Goal: Task Accomplishment & Management: Complete application form

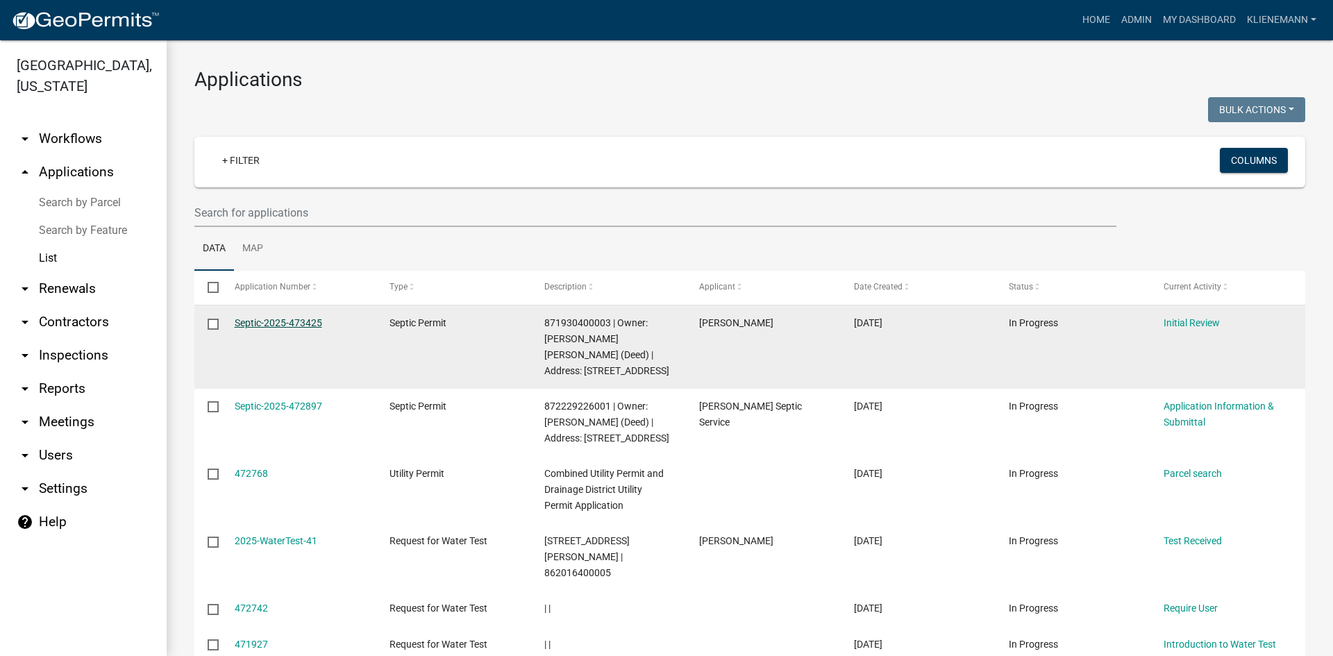
click at [319, 321] on link "Septic-2025-473425" at bounding box center [278, 322] width 87 height 11
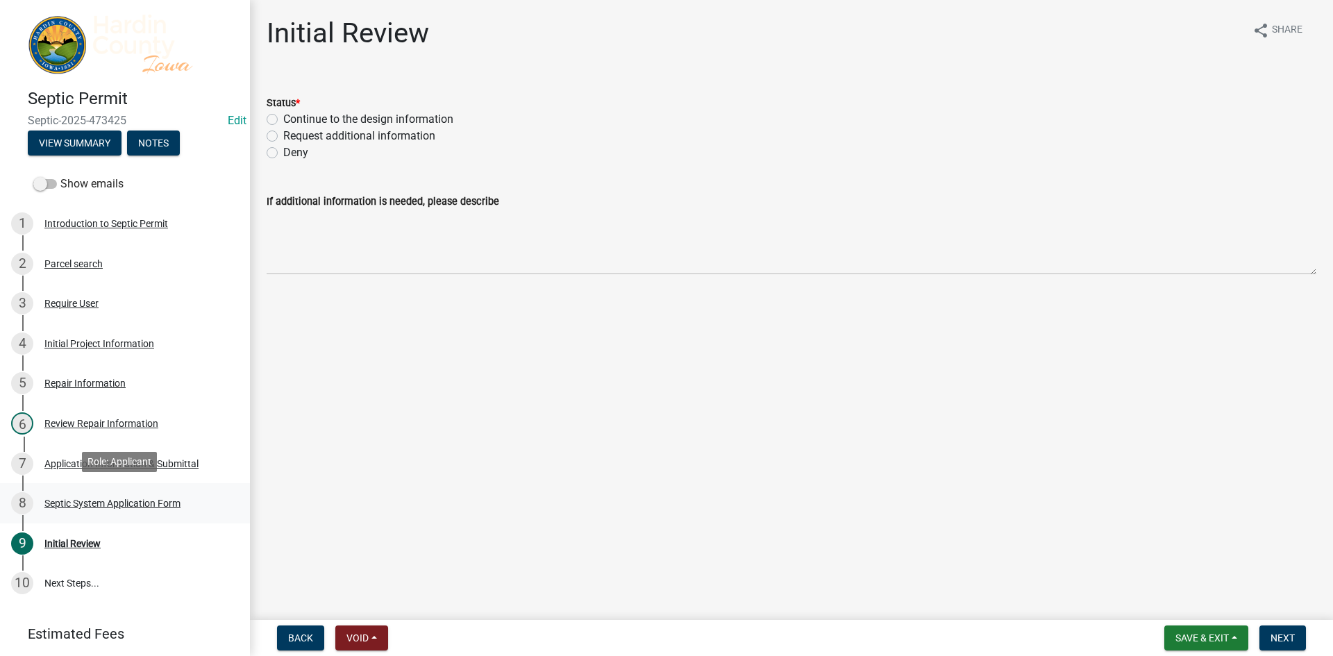
click at [118, 498] on div "Septic System Application Form" at bounding box center [112, 503] width 136 height 10
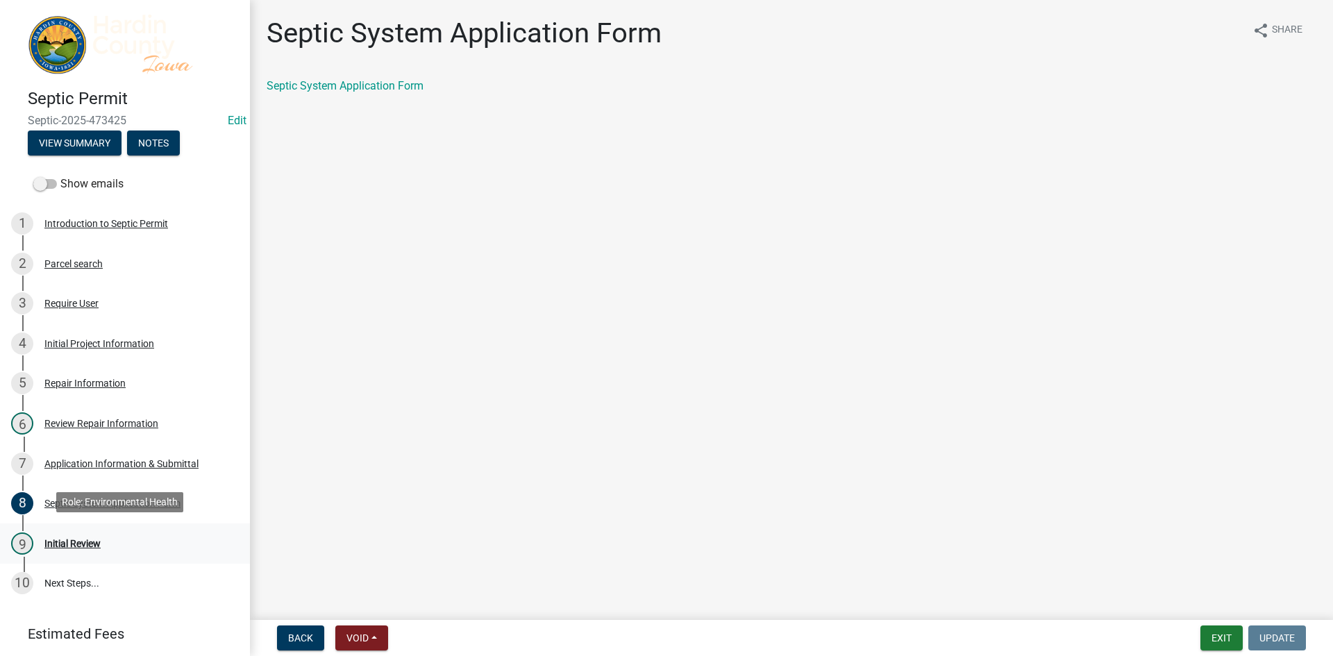
click at [47, 532] on div "9 Initial Review" at bounding box center [119, 543] width 217 height 22
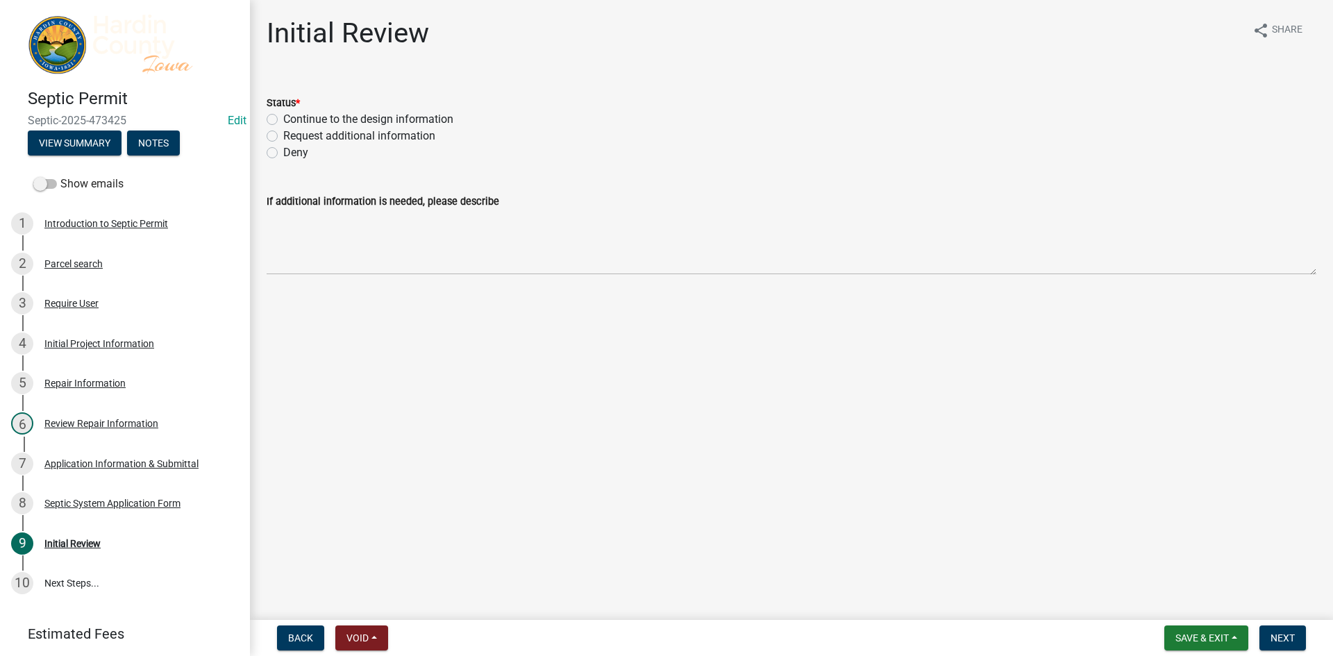
click at [335, 115] on label "Continue to the design information" at bounding box center [368, 119] width 170 height 17
click at [292, 115] on input "Continue to the design information" at bounding box center [287, 115] width 9 height 9
radio input "true"
click at [1285, 629] on button "Next" at bounding box center [1282, 637] width 47 height 25
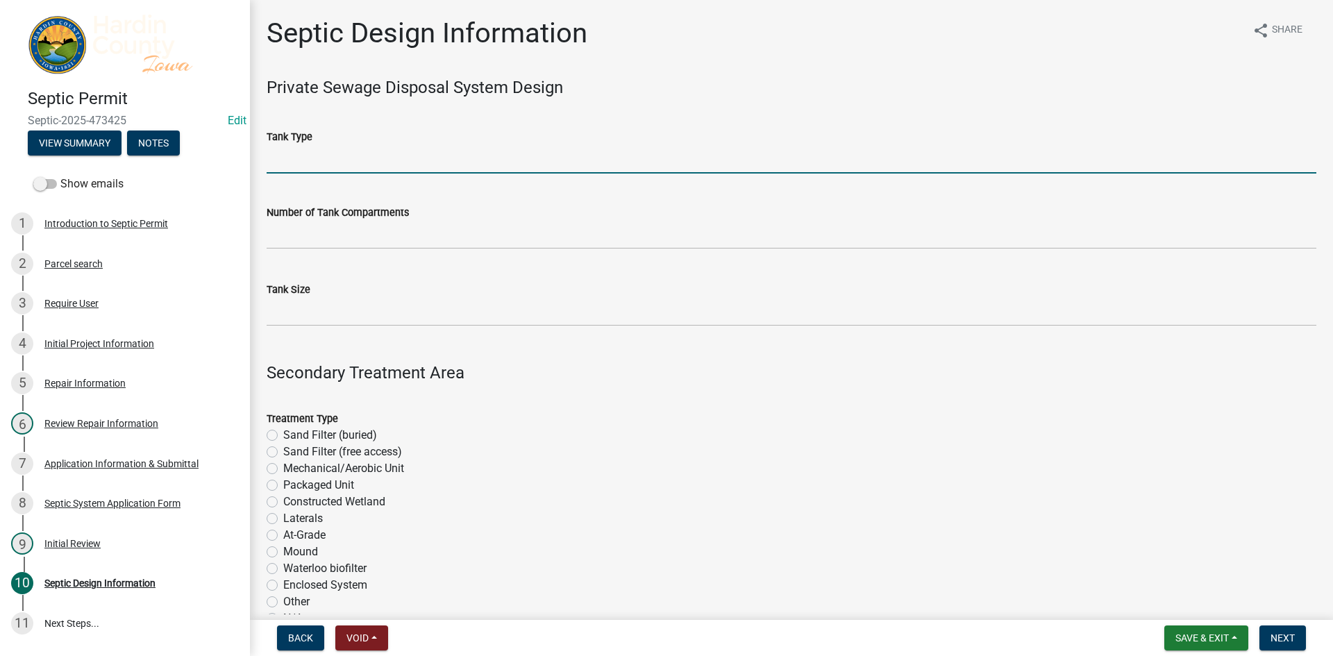
click at [310, 165] on input "Tank Type" at bounding box center [791, 159] width 1049 height 28
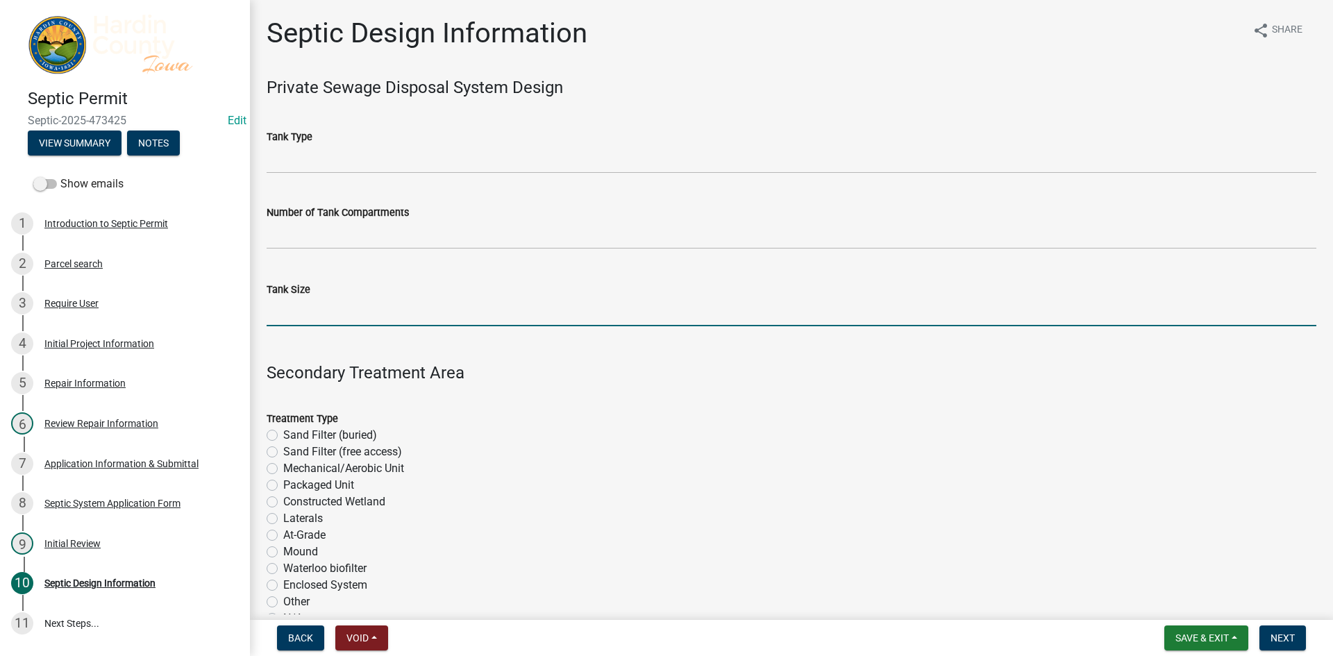
click at [323, 310] on input "Tank Size" at bounding box center [791, 312] width 1049 height 28
type input "1250"
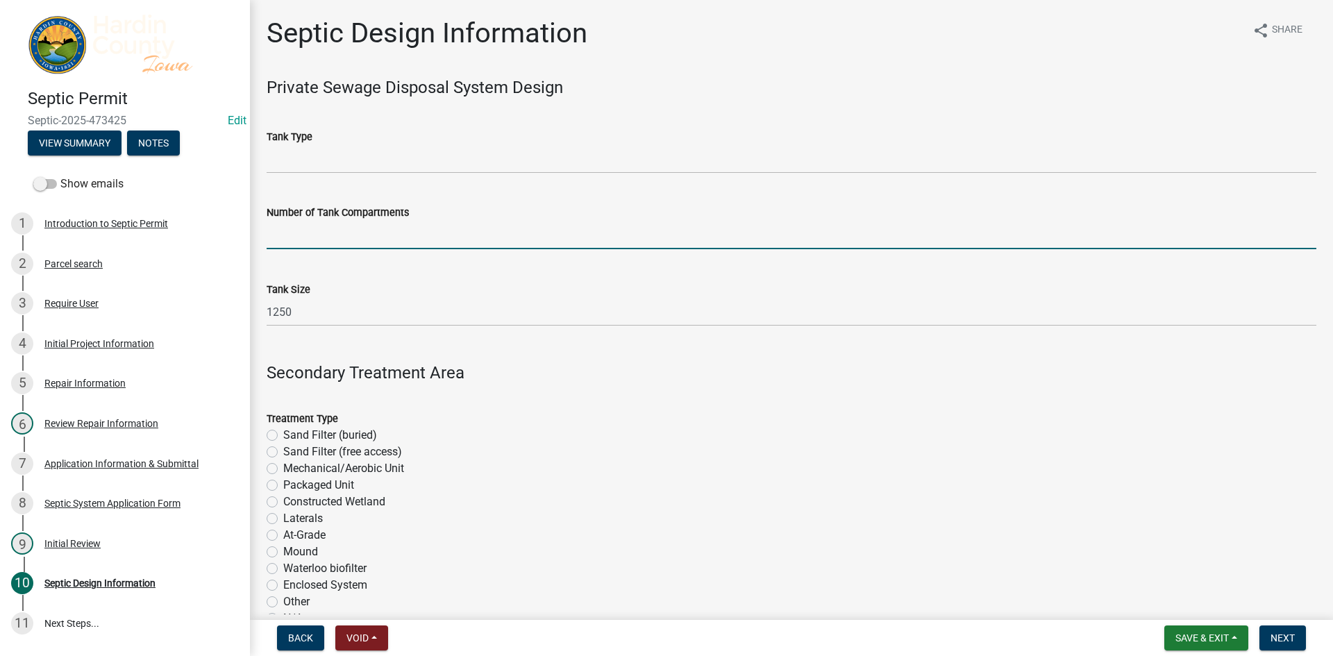
click at [364, 240] on input "text" at bounding box center [791, 235] width 1049 height 28
type input "2"
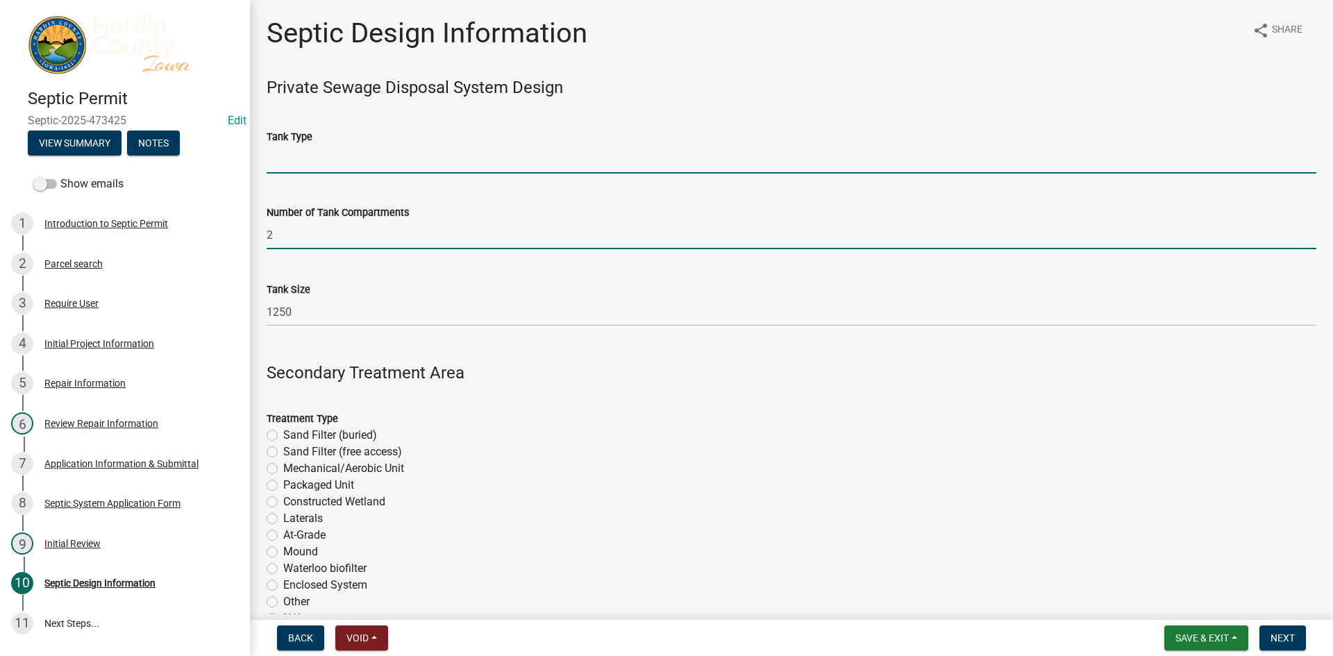
click at [369, 157] on input "Tank Type" at bounding box center [791, 159] width 1049 height 28
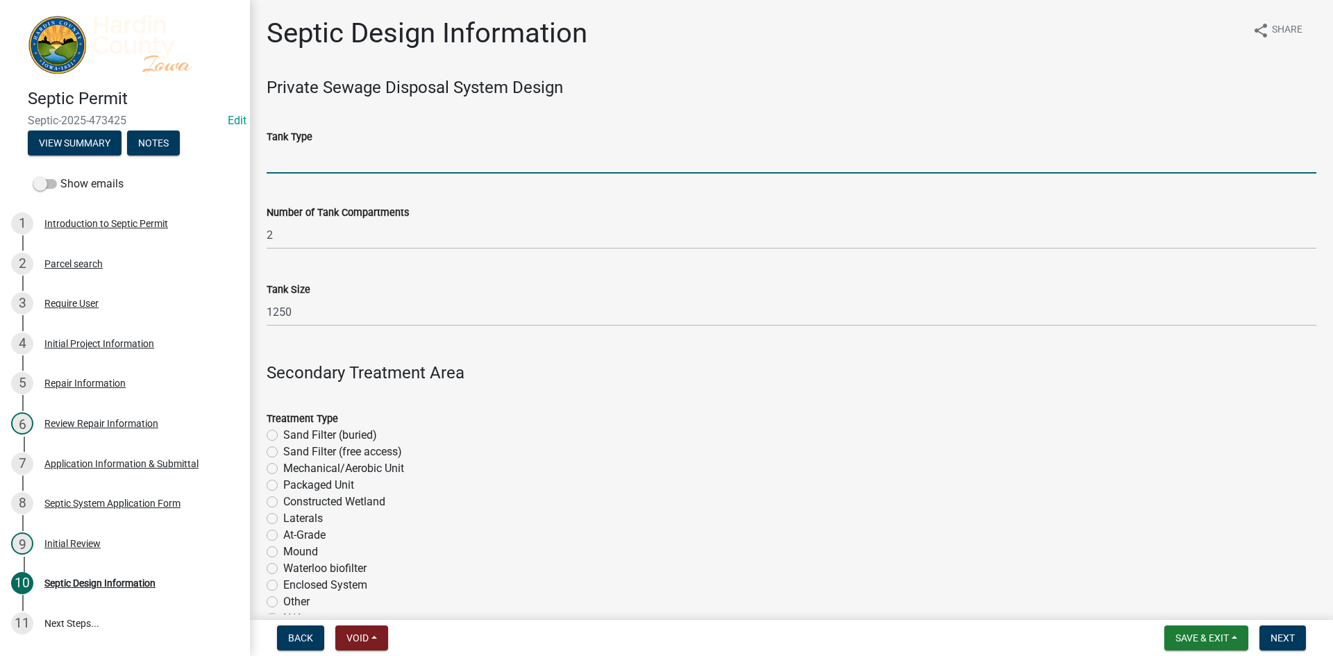
type input "Concrete"
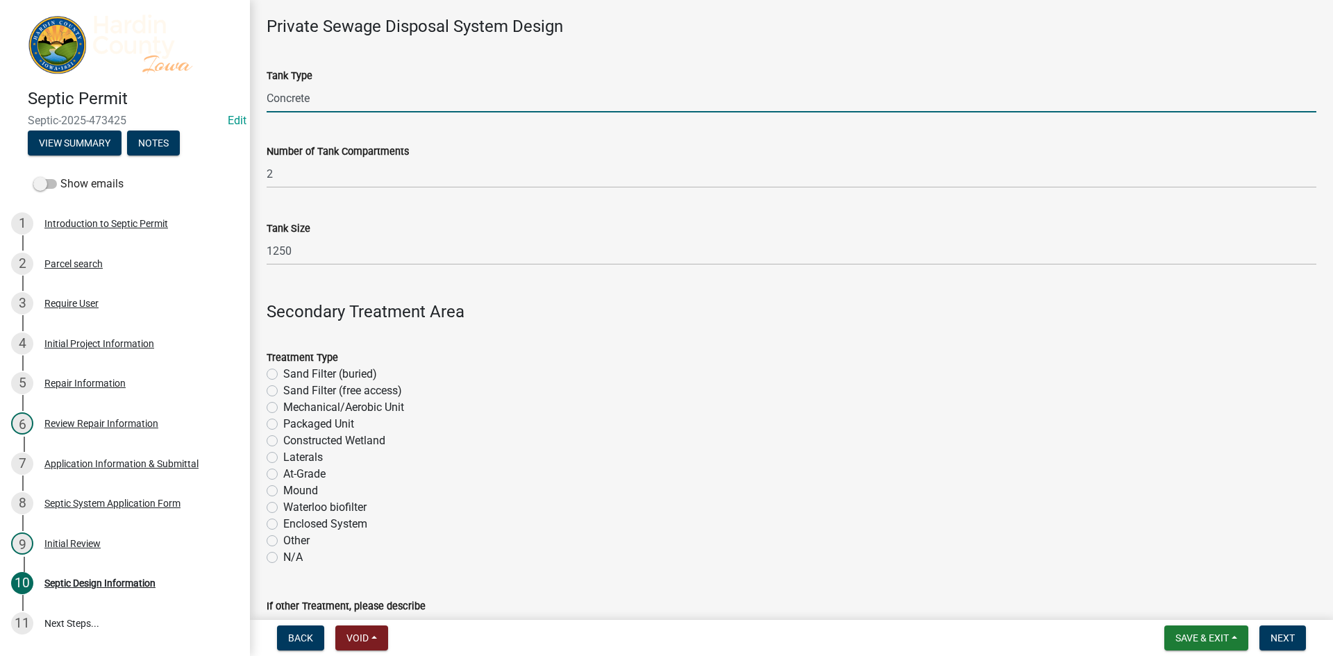
scroll to position [139, 0]
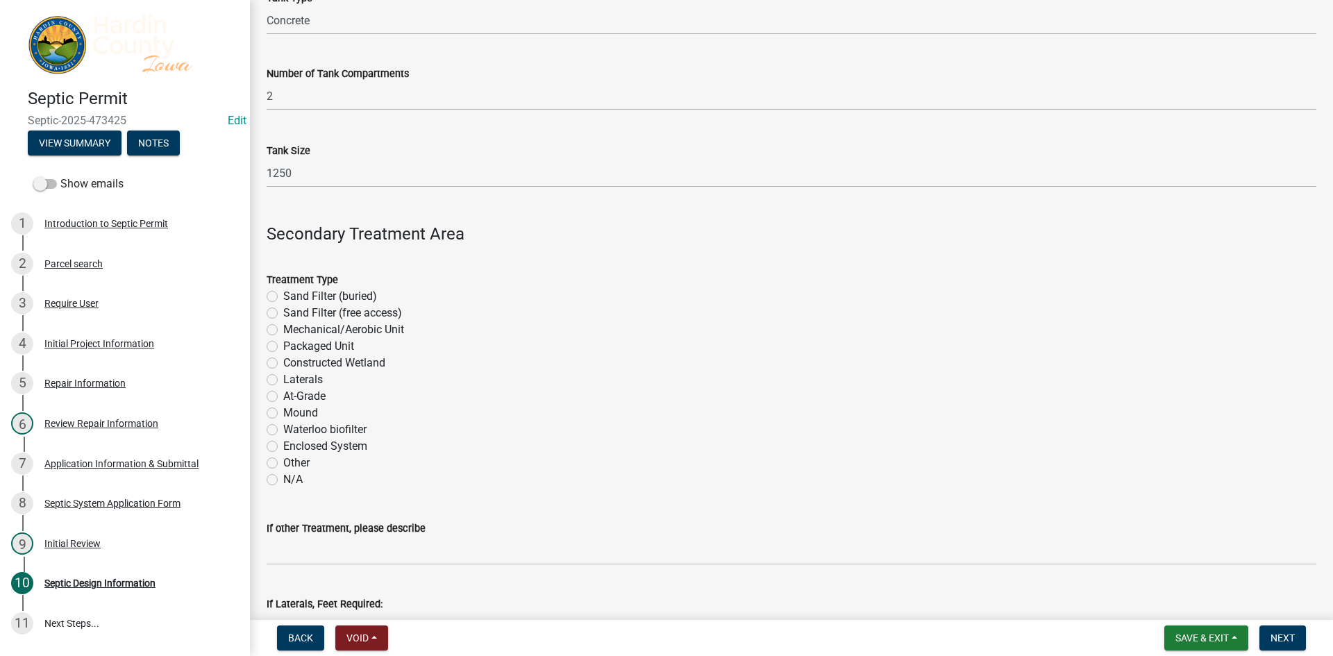
click at [305, 376] on label "Laterals" at bounding box center [303, 379] width 40 height 17
click at [292, 376] on input "Laterals" at bounding box center [287, 375] width 9 height 9
radio input "true"
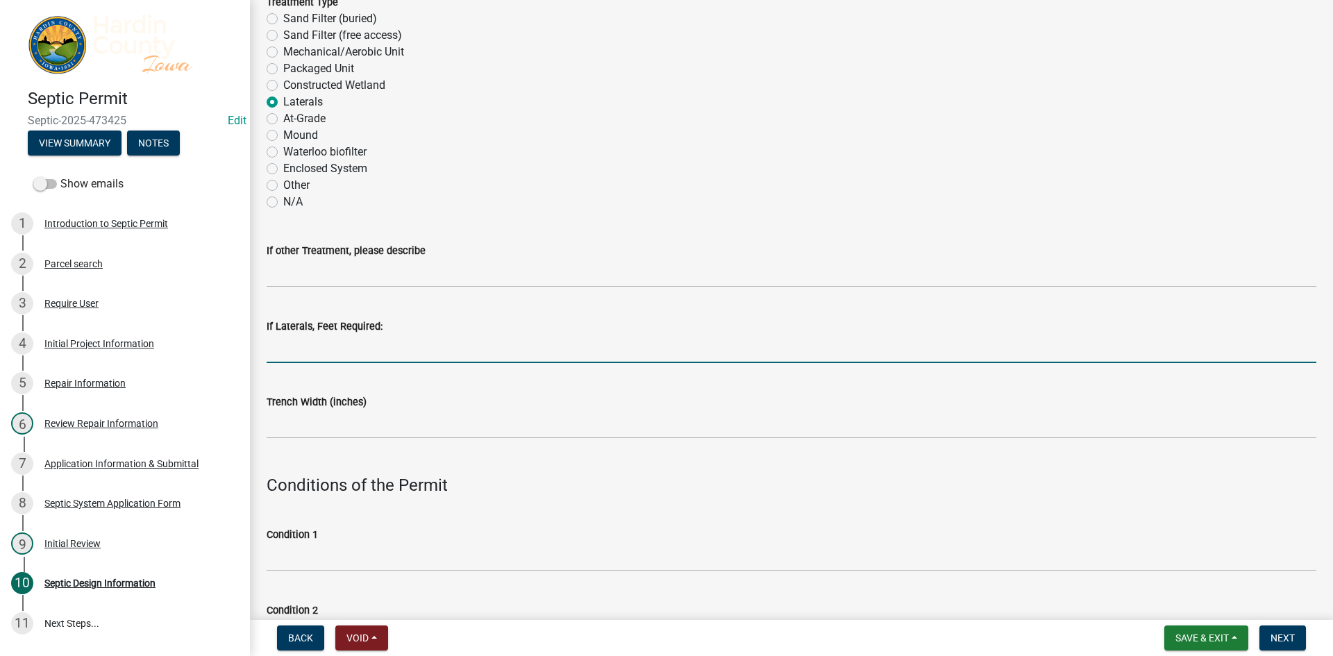
click at [341, 350] on input "If Laterals, Feet Required:" at bounding box center [791, 349] width 1049 height 28
type input "300"
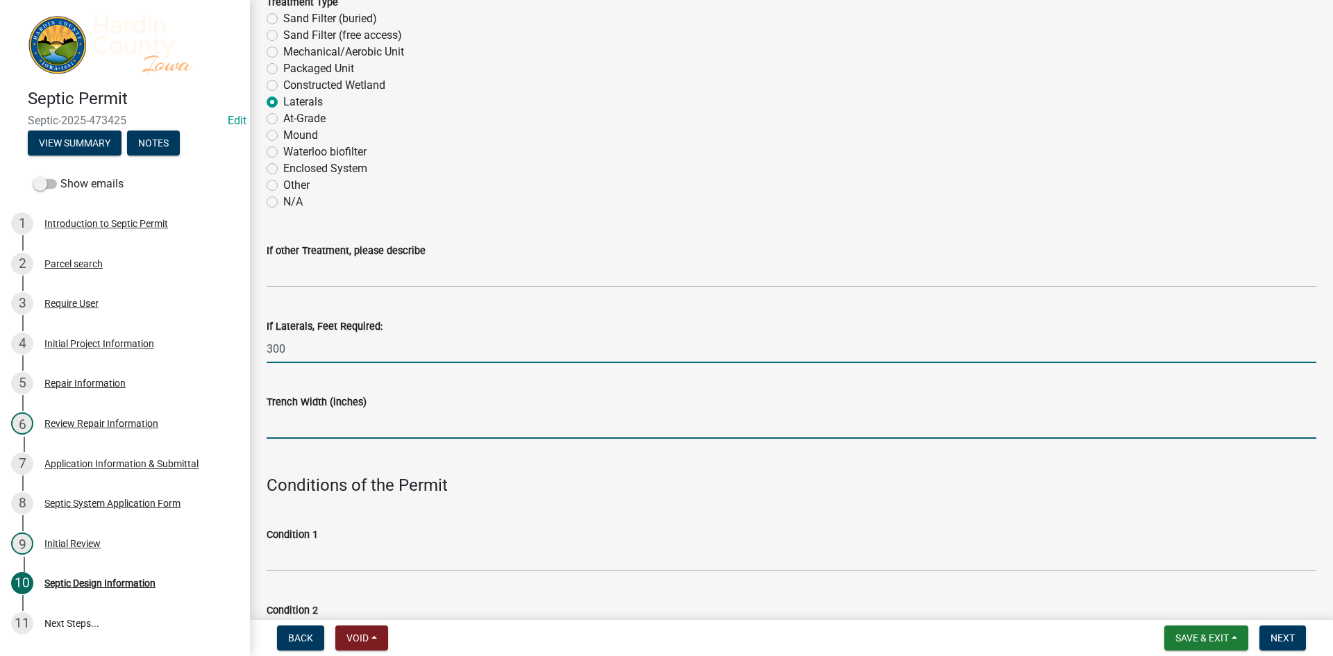
click at [378, 429] on input "Trench Width (inches)" at bounding box center [791, 424] width 1049 height 28
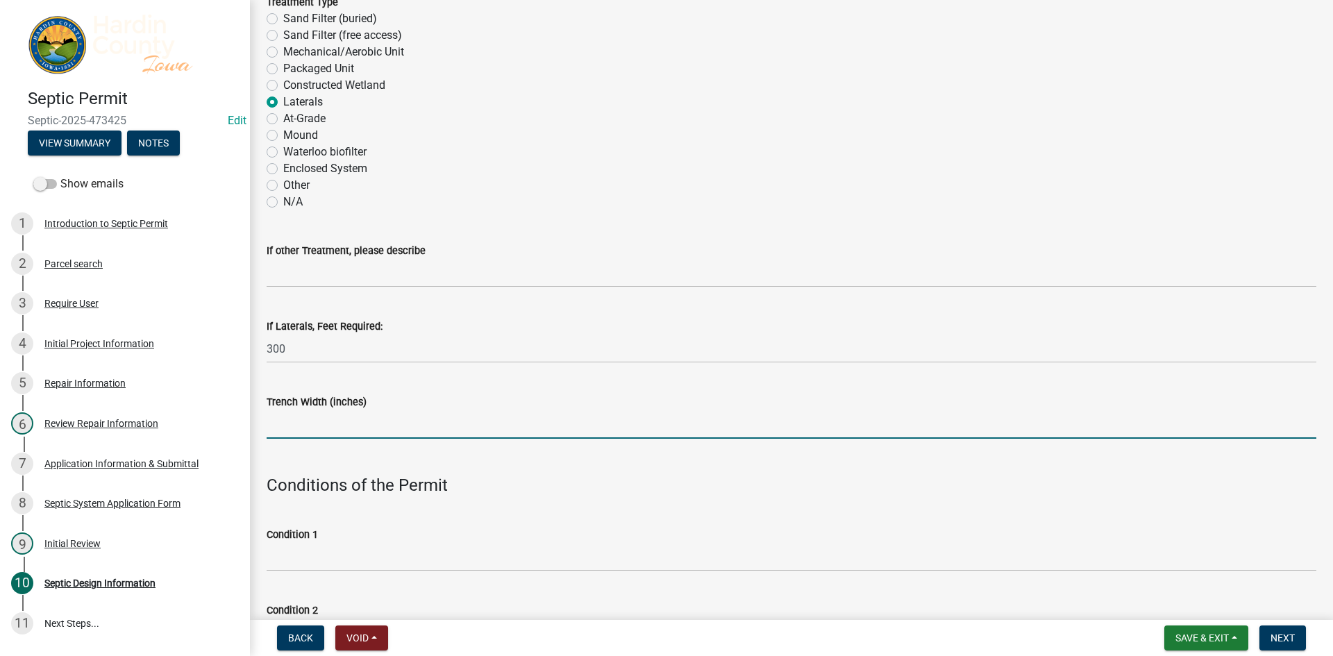
type input "36"
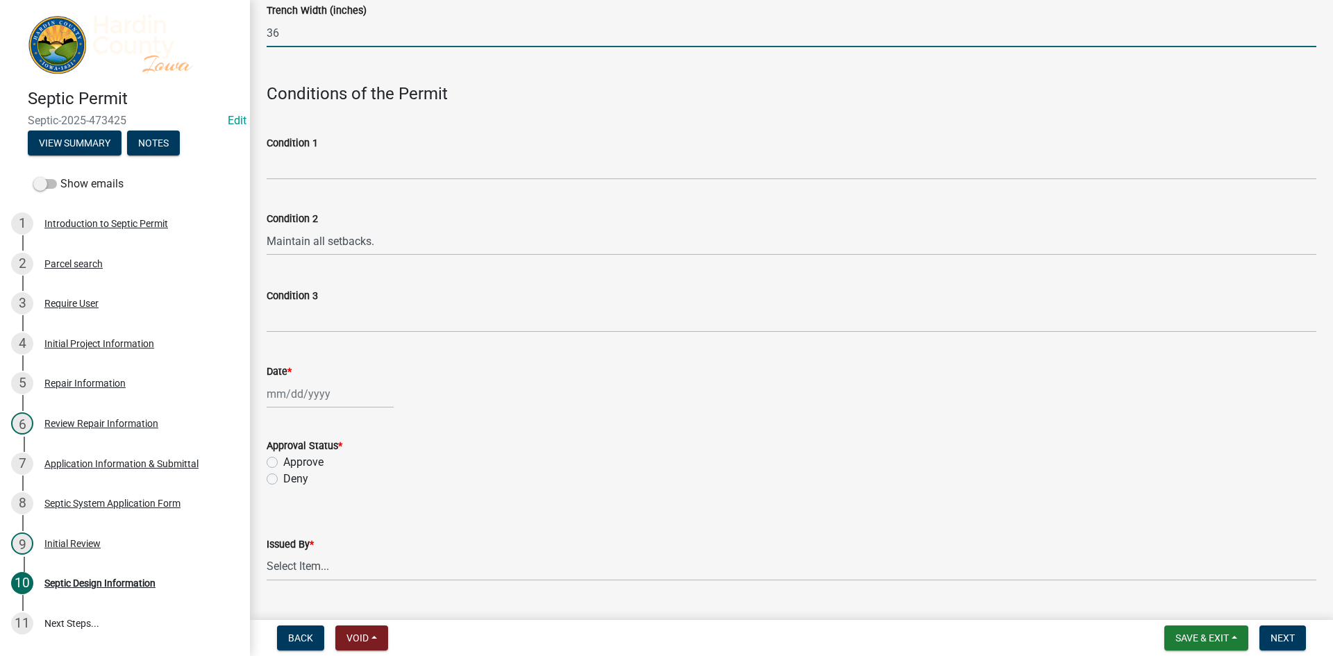
scroll to position [833, 0]
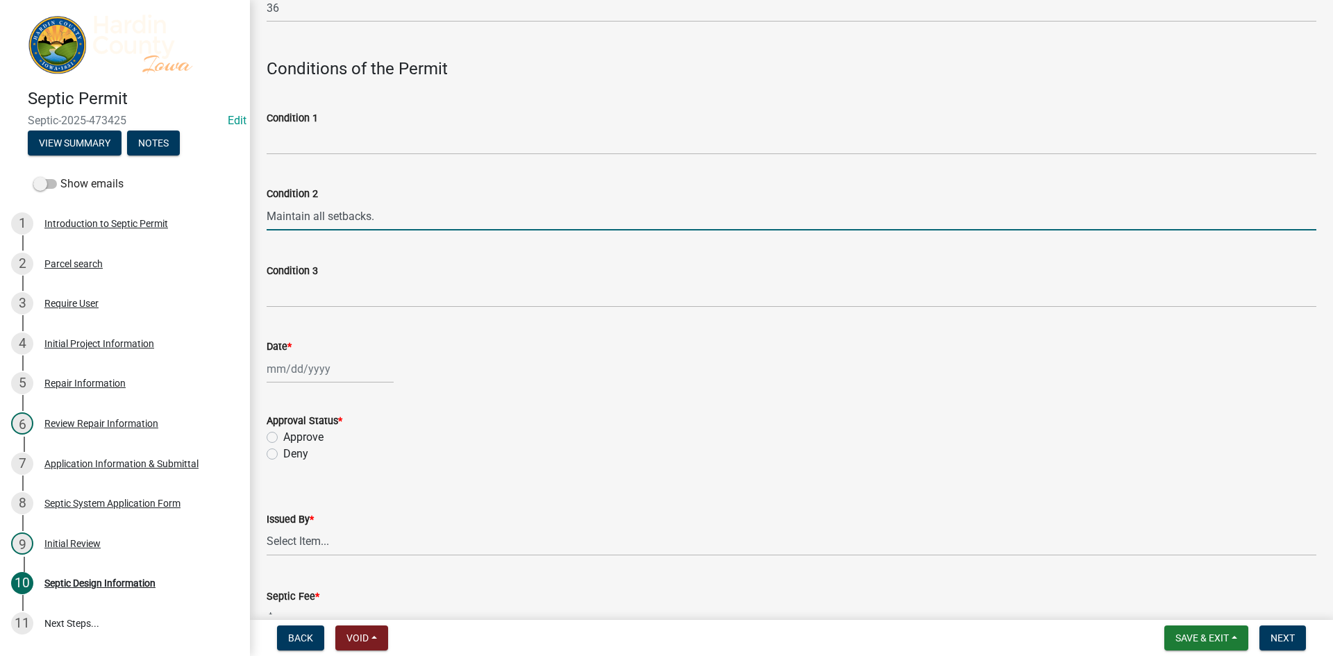
drag, startPoint x: 399, startPoint y: 223, endPoint x: 242, endPoint y: 214, distance: 157.1
click at [242, 214] on div "Septic Permit Septic-2025-473425 Edit View Summary Notes Show emails 1 Introduc…" at bounding box center [666, 328] width 1333 height 656
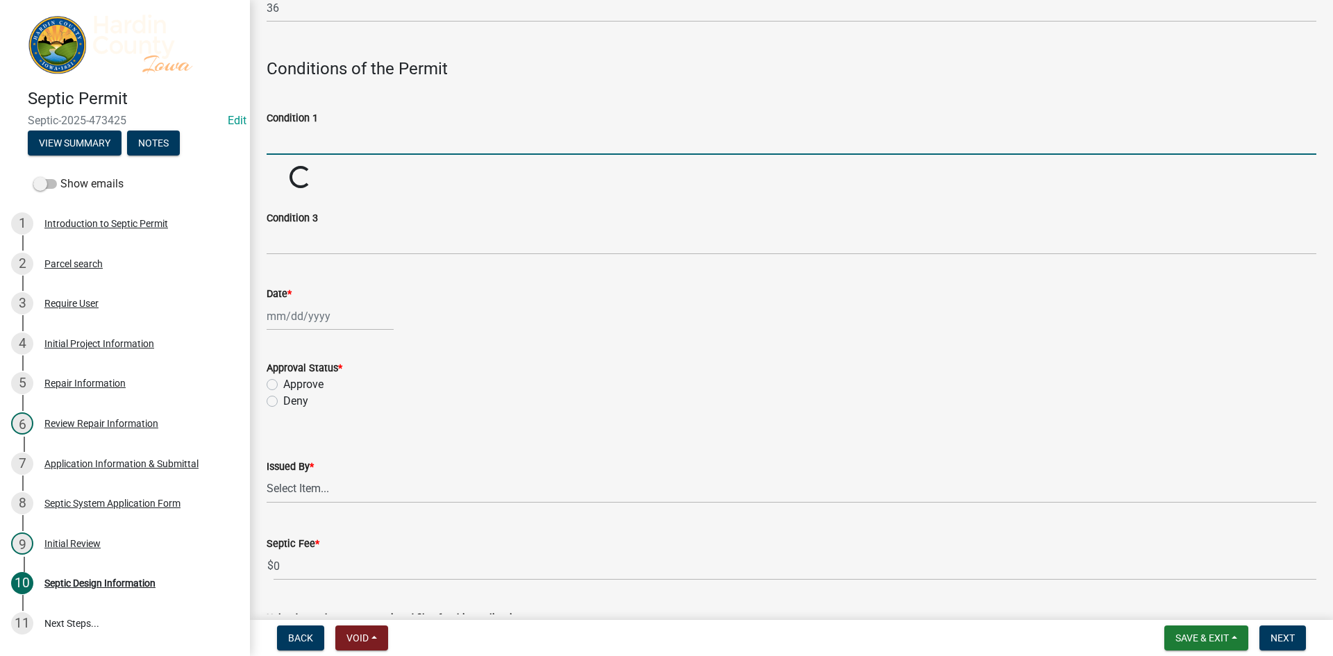
click at [348, 144] on input "Condition 1" at bounding box center [791, 140] width 1049 height 28
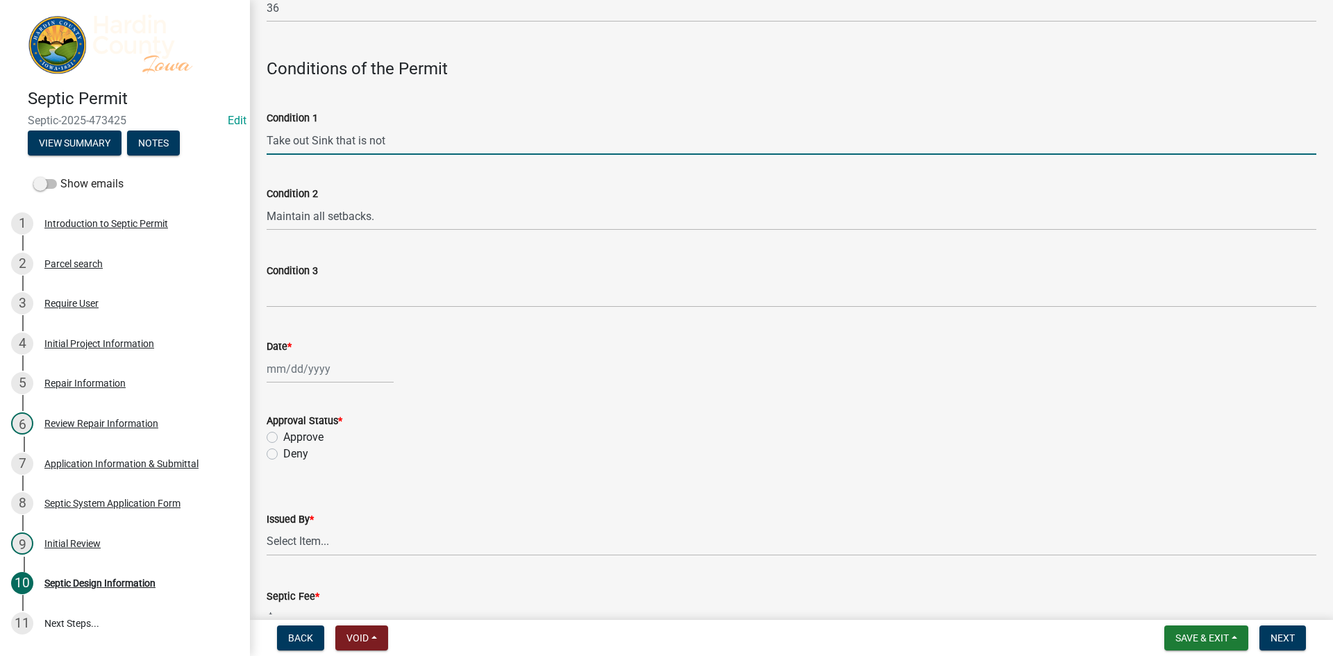
click at [314, 142] on input "Take out Sink that is not" at bounding box center [791, 140] width 1049 height 28
click at [313, 142] on input "Take out Sink that is not" at bounding box center [791, 140] width 1049 height 28
click at [312, 139] on input "Take out sink that is not" at bounding box center [791, 140] width 1049 height 28
click at [467, 140] on input "Take out basement sink that is not" at bounding box center [791, 140] width 1049 height 28
type input "Take out basement sink that is not linked to septic tank"
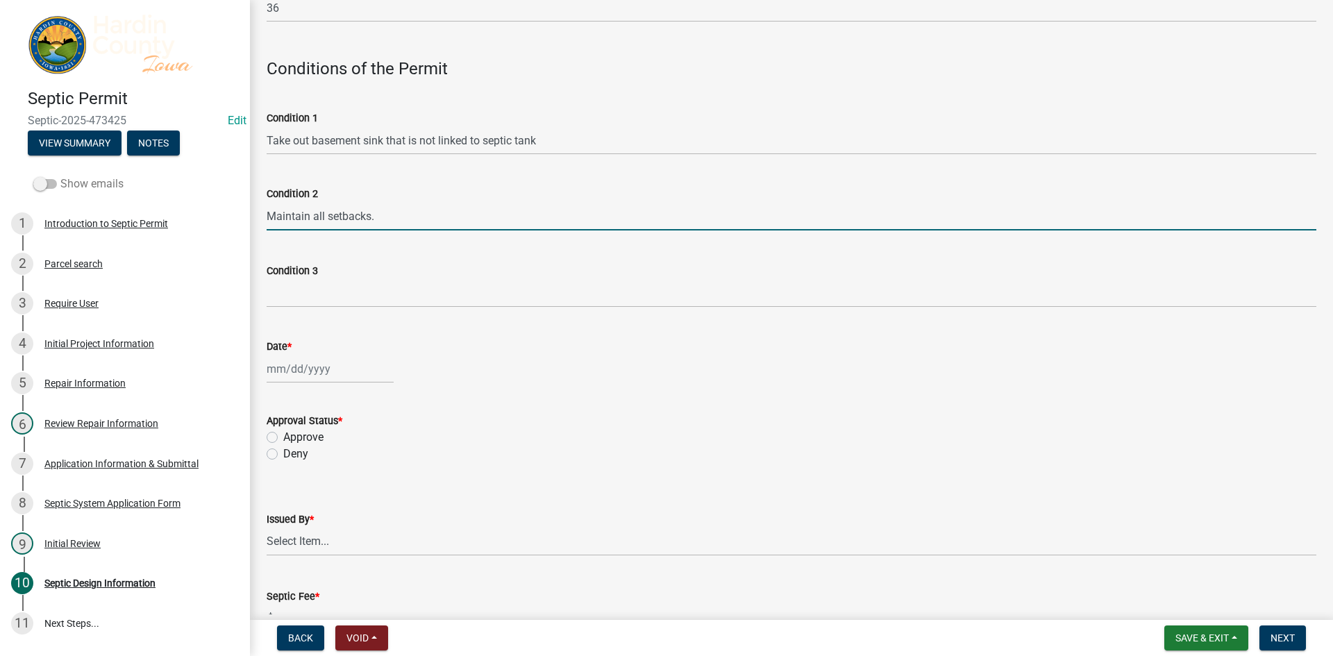
drag, startPoint x: 384, startPoint y: 217, endPoint x: 85, endPoint y: 187, distance: 299.9
click at [85, 187] on div "Septic Permit Septic-2025-473425 Edit View Summary Notes Show emails 1 Introduc…" at bounding box center [666, 328] width 1333 height 656
click at [312, 370] on div at bounding box center [330, 369] width 127 height 28
select select "9"
select select "2025"
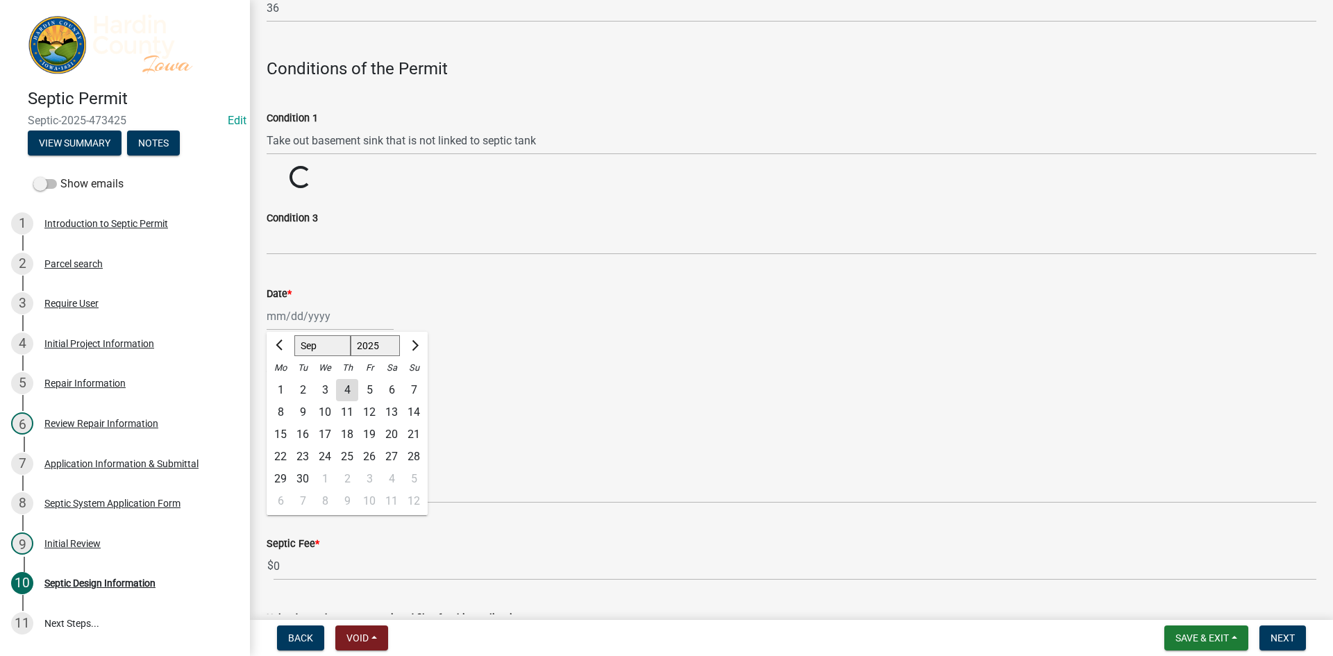
click at [346, 387] on ngb-datepicker "[PERSON_NAME] Feb Mar Apr [PERSON_NAME][DATE] Oct Nov [DATE] 1526 1527 1528 152…" at bounding box center [347, 423] width 161 height 183
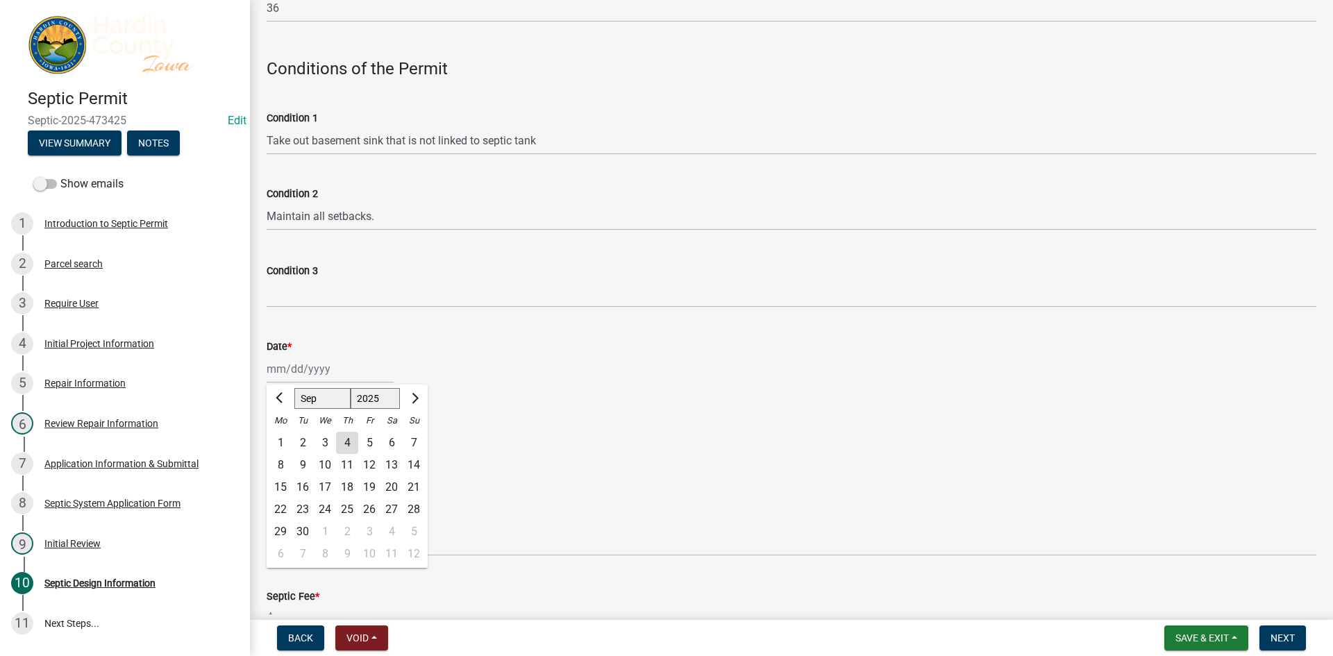
click at [498, 363] on div "[PERSON_NAME] Feb Mar Apr [PERSON_NAME][DATE] Oct Nov [DATE] 1526 1527 1528 152…" at bounding box center [791, 369] width 1049 height 28
select select "9"
select select "2025"
click at [356, 369] on div "[PERSON_NAME] Feb Mar Apr [PERSON_NAME][DATE] Oct Nov [DATE] 1526 1527 1528 152…" at bounding box center [330, 369] width 127 height 28
click at [464, 392] on wm-data-entity-input "Date * [PERSON_NAME] Apr May Jun [DATE] Aug Sep Oct Nov [DATE] 1526 1527 1528 1…" at bounding box center [791, 357] width 1049 height 77
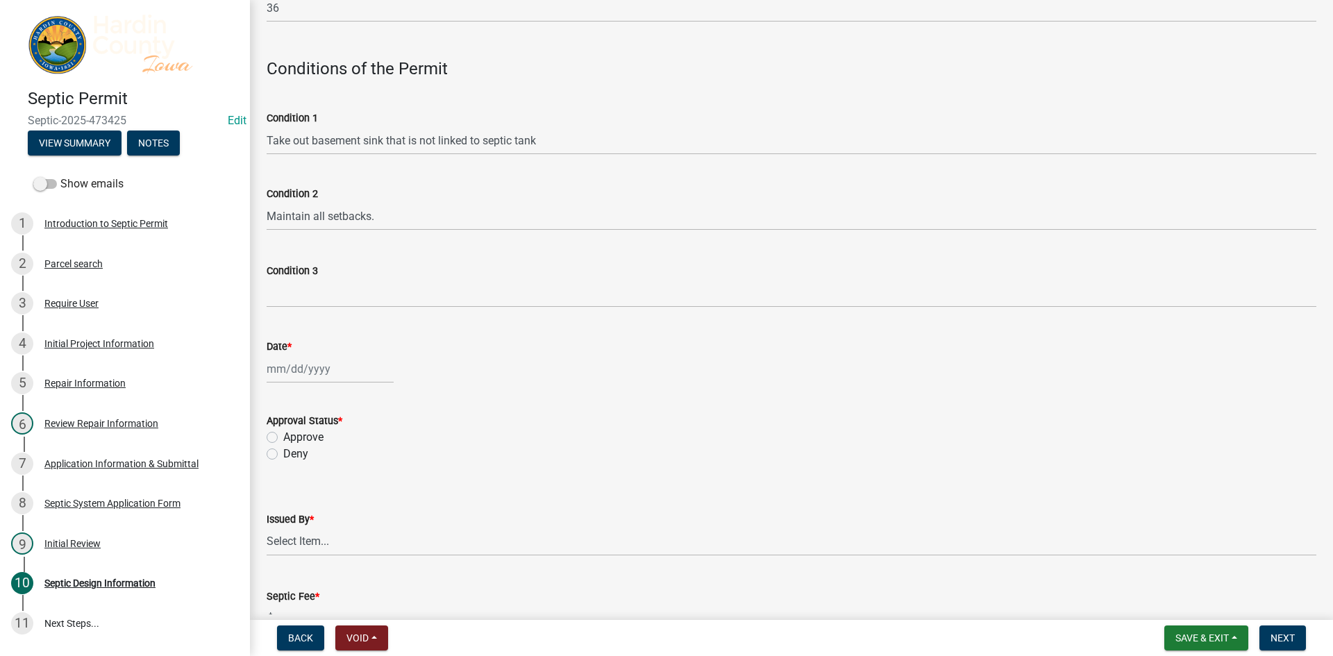
select select "9"
select select "2025"
click at [281, 373] on div "[PERSON_NAME] Feb Mar Apr [PERSON_NAME][DATE] Oct Nov [DATE] 1526 1527 1528 152…" at bounding box center [330, 369] width 127 height 28
click at [281, 373] on input "Date *" at bounding box center [330, 369] width 127 height 28
click at [554, 392] on wm-data-entity-input "Date * [PERSON_NAME] Apr May Jun [DATE] Aug Sep Oct Nov [DATE] 1526 1527 1528 1…" at bounding box center [791, 357] width 1049 height 77
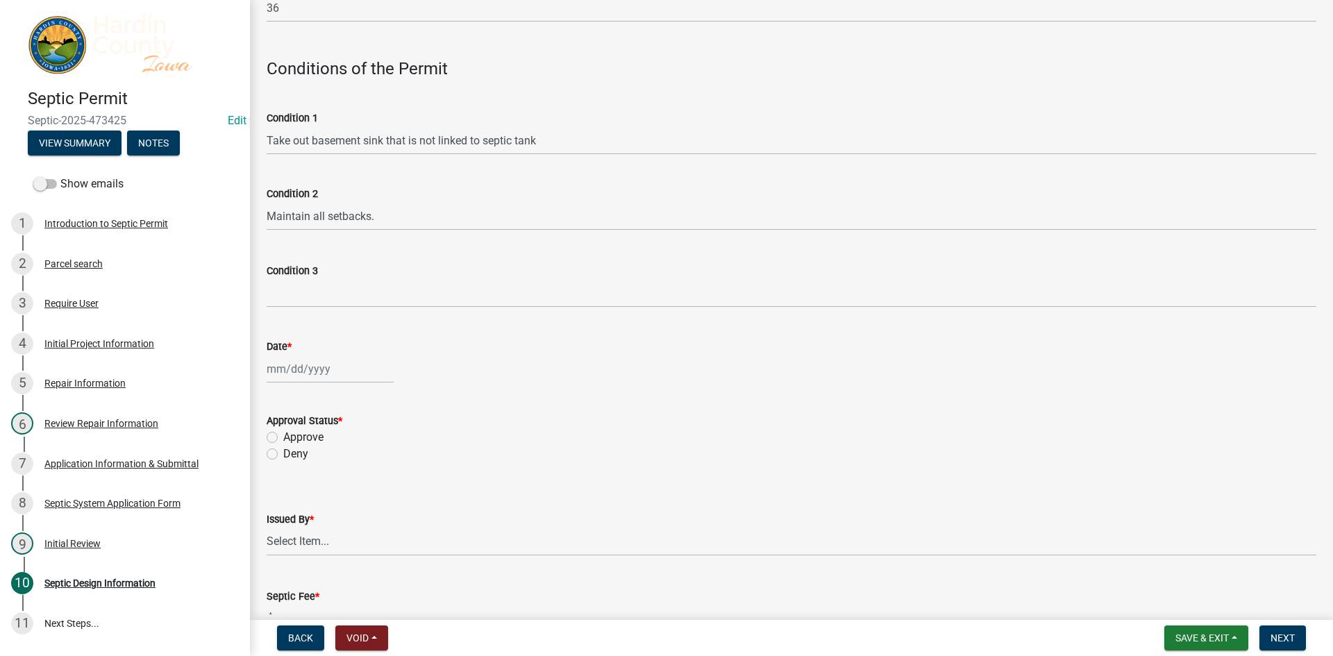
click at [319, 437] on label "Approve" at bounding box center [303, 437] width 40 height 17
click at [292, 437] on input "Approve" at bounding box center [287, 433] width 9 height 9
radio input "true"
click at [333, 384] on wm-data-entity-input "Date *" at bounding box center [791, 357] width 1049 height 77
select select "9"
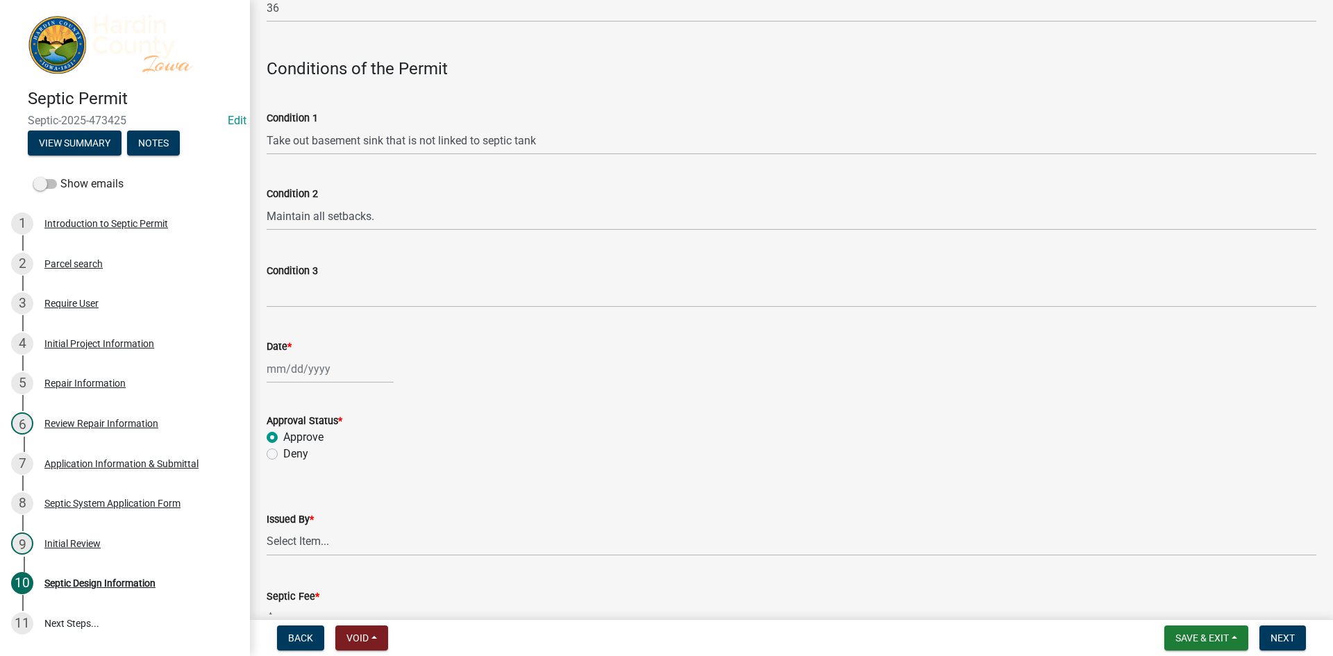
select select "2025"
click at [335, 375] on div "[PERSON_NAME] Feb Mar Apr [PERSON_NAME][DATE] Oct Nov [DATE] 1526 1527 1528 152…" at bounding box center [330, 369] width 127 height 28
click at [284, 371] on input "Date *" at bounding box center [330, 369] width 127 height 28
click at [284, 371] on input "09042025" at bounding box center [330, 369] width 127 height 28
click at [279, 372] on input "09042025" at bounding box center [330, 369] width 127 height 28
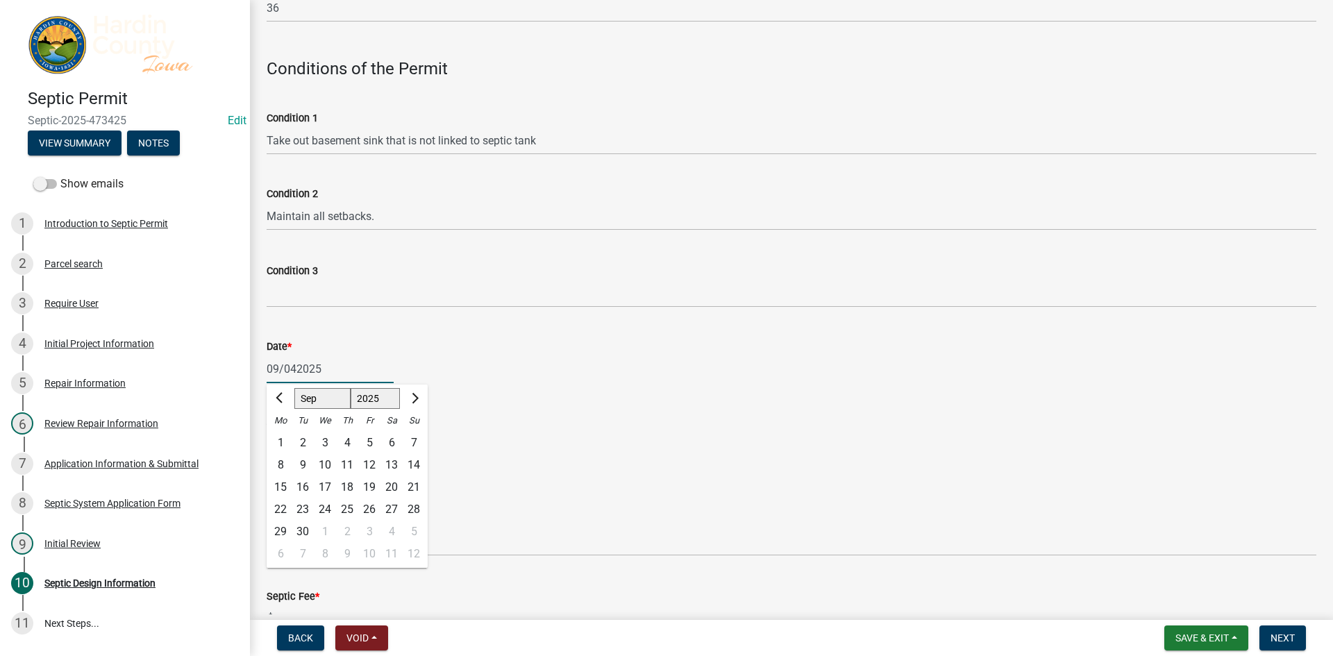
click at [296, 364] on input "09/042025" at bounding box center [330, 369] width 127 height 28
type input "[DATE]"
click at [537, 409] on form "Approval Status * Approve Deny" at bounding box center [791, 429] width 1049 height 67
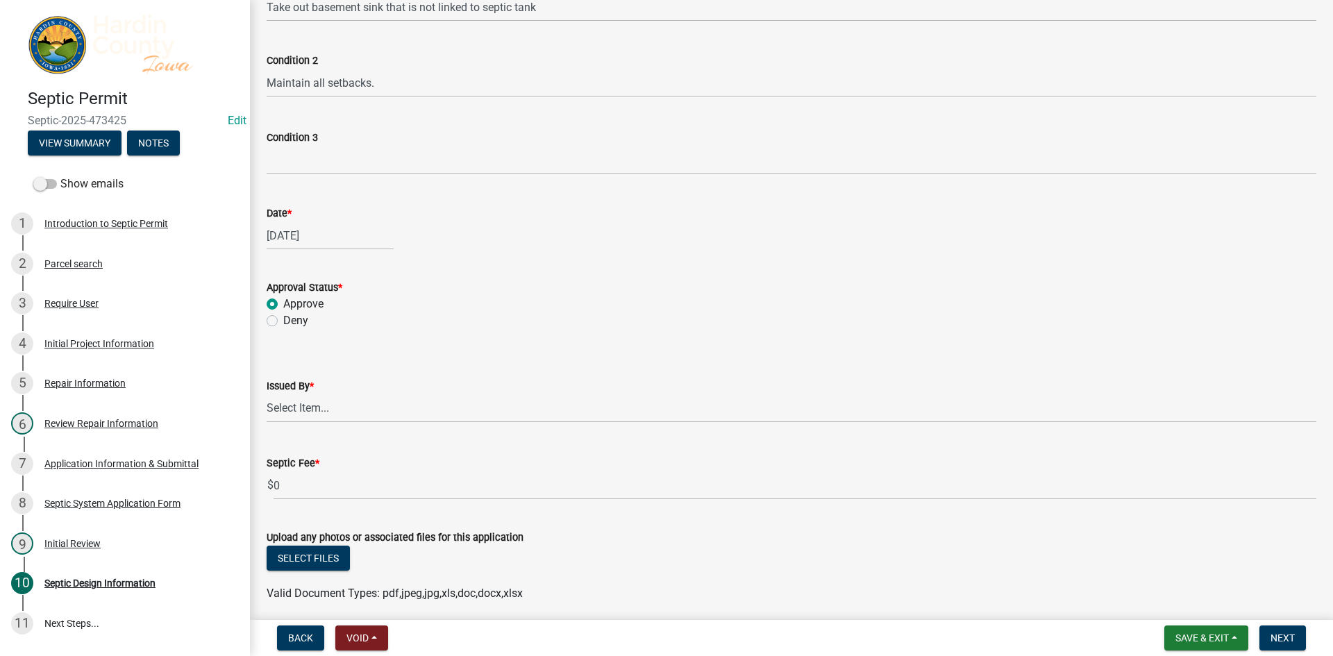
scroll to position [972, 0]
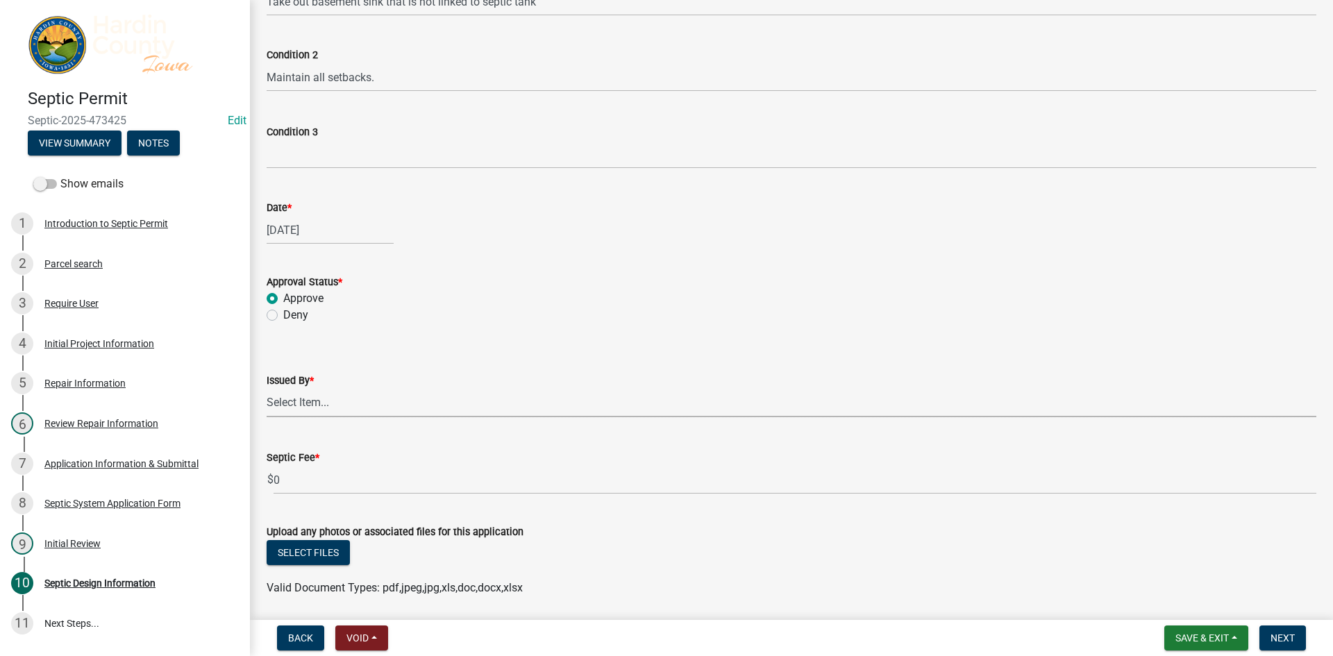
click at [354, 400] on select "Select Item... [PERSON_NAME] [PERSON_NAME] Roll [PERSON_NAME]" at bounding box center [791, 403] width 1049 height 28
click at [267, 389] on select "Select Item... [PERSON_NAME] [PERSON_NAME] Roll [PERSON_NAME]" at bounding box center [791, 403] width 1049 height 28
select select "92abfdc4-a32e-4fda-8546-51d3978c14c9"
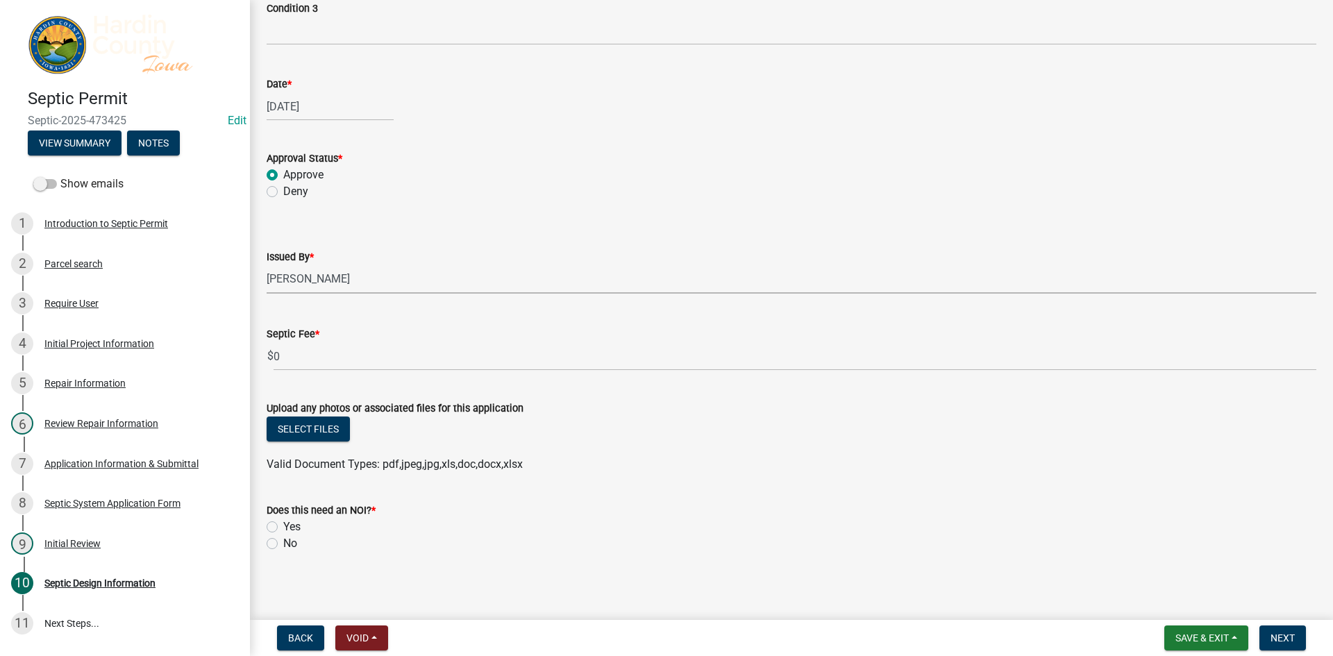
scroll to position [1099, 0]
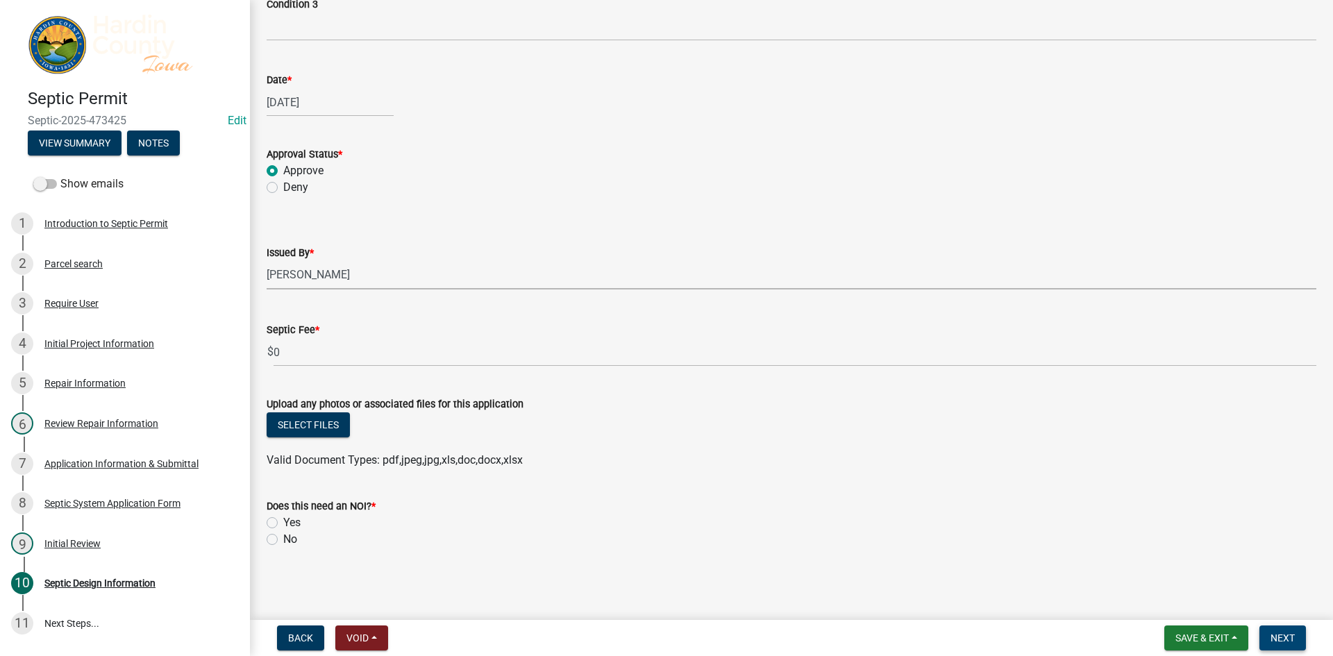
click at [1284, 636] on span "Next" at bounding box center [1282, 637] width 24 height 11
click at [289, 541] on label "No" at bounding box center [290, 539] width 14 height 17
click at [289, 540] on input "No" at bounding box center [287, 535] width 9 height 9
radio input "true"
click at [1277, 632] on span "Next" at bounding box center [1282, 637] width 24 height 11
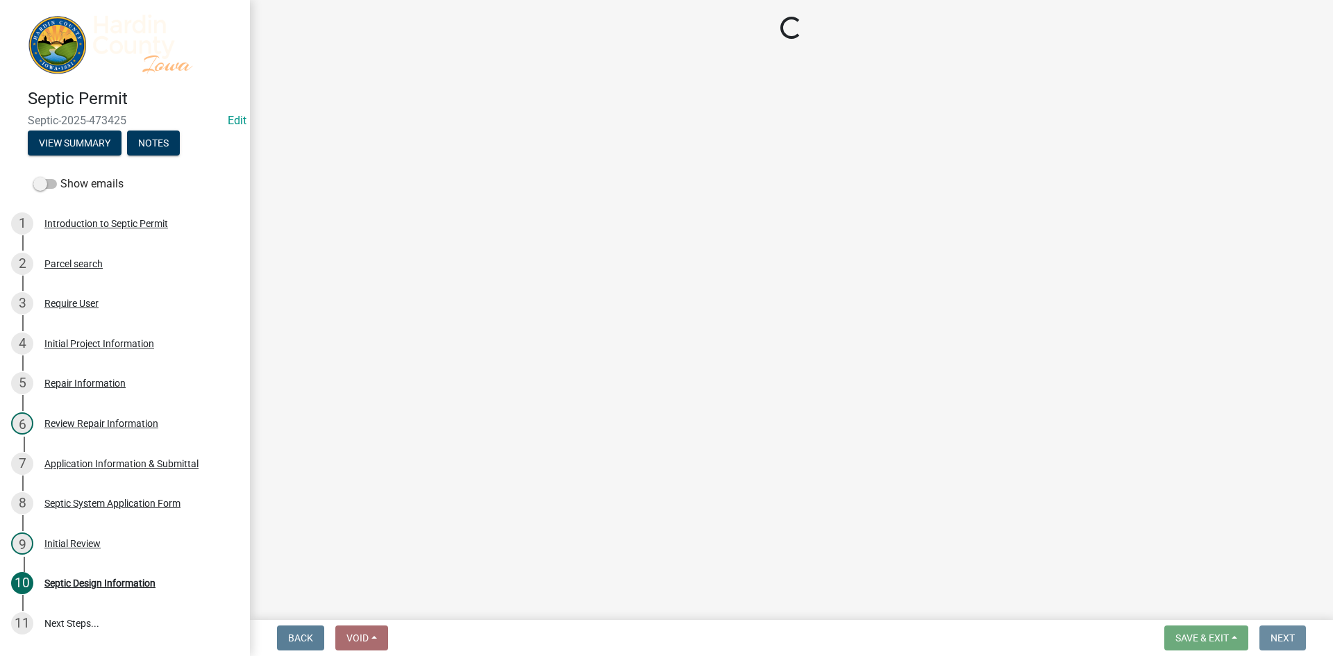
scroll to position [0, 0]
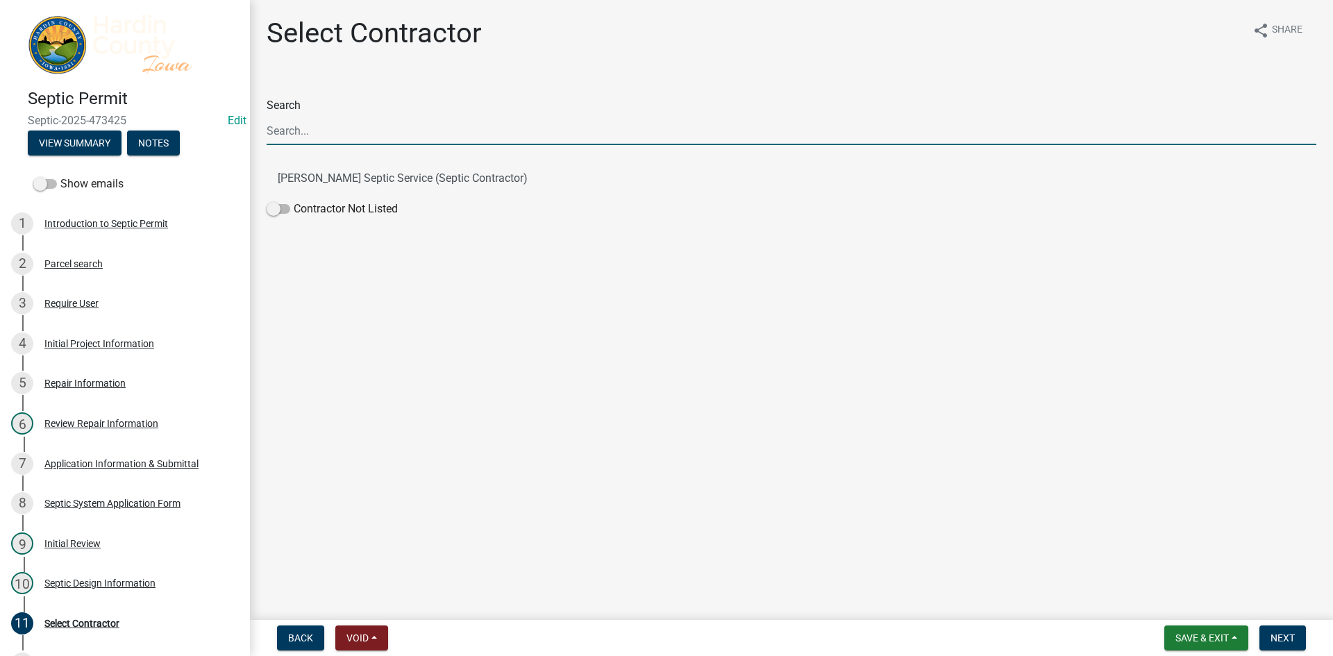
click at [360, 131] on input "Search" at bounding box center [791, 131] width 1049 height 28
click at [1276, 640] on span "Next" at bounding box center [1282, 637] width 24 height 11
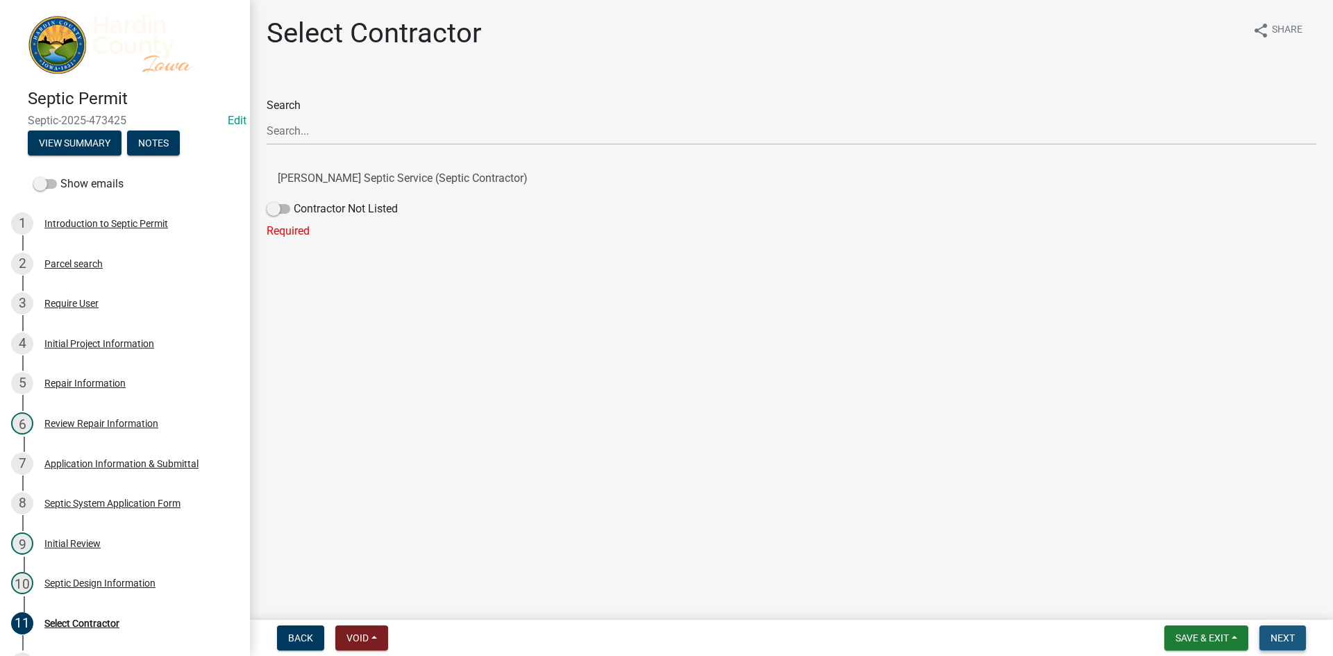
click at [1290, 628] on button "Next" at bounding box center [1282, 637] width 47 height 25
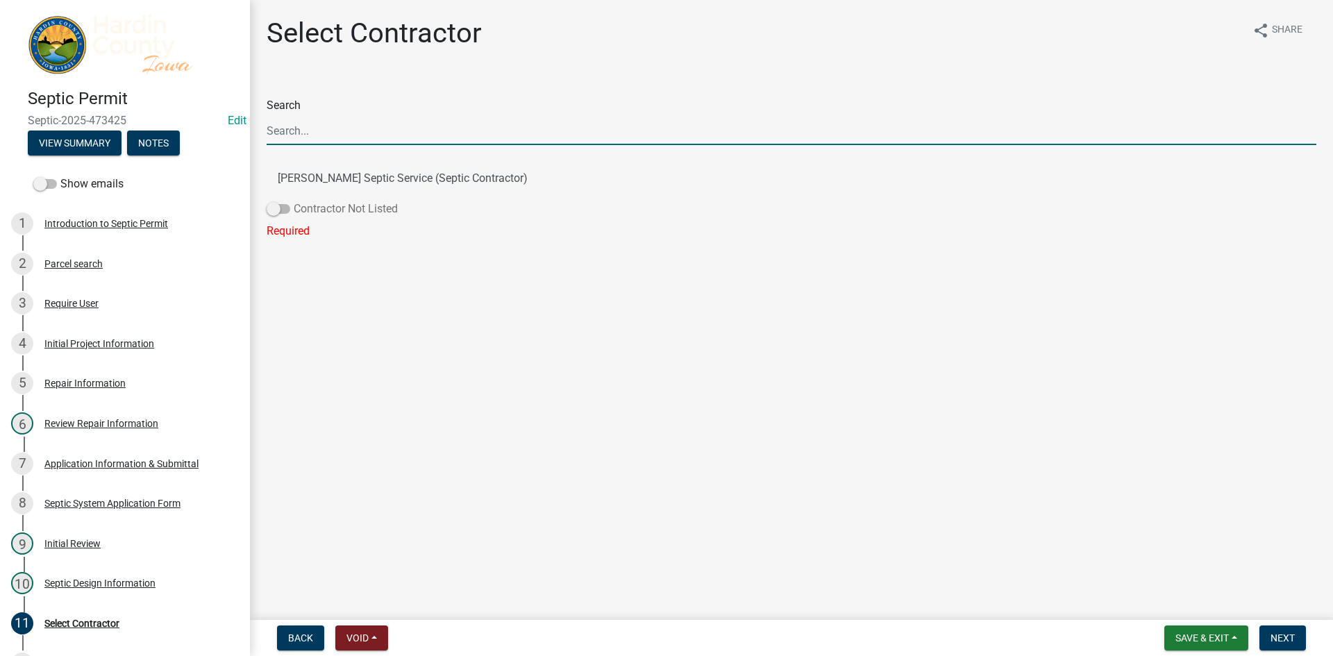
click at [314, 207] on label "Contractor Not Listed" at bounding box center [332, 209] width 131 height 17
click at [294, 201] on input "Contractor Not Listed" at bounding box center [294, 201] width 0 height 0
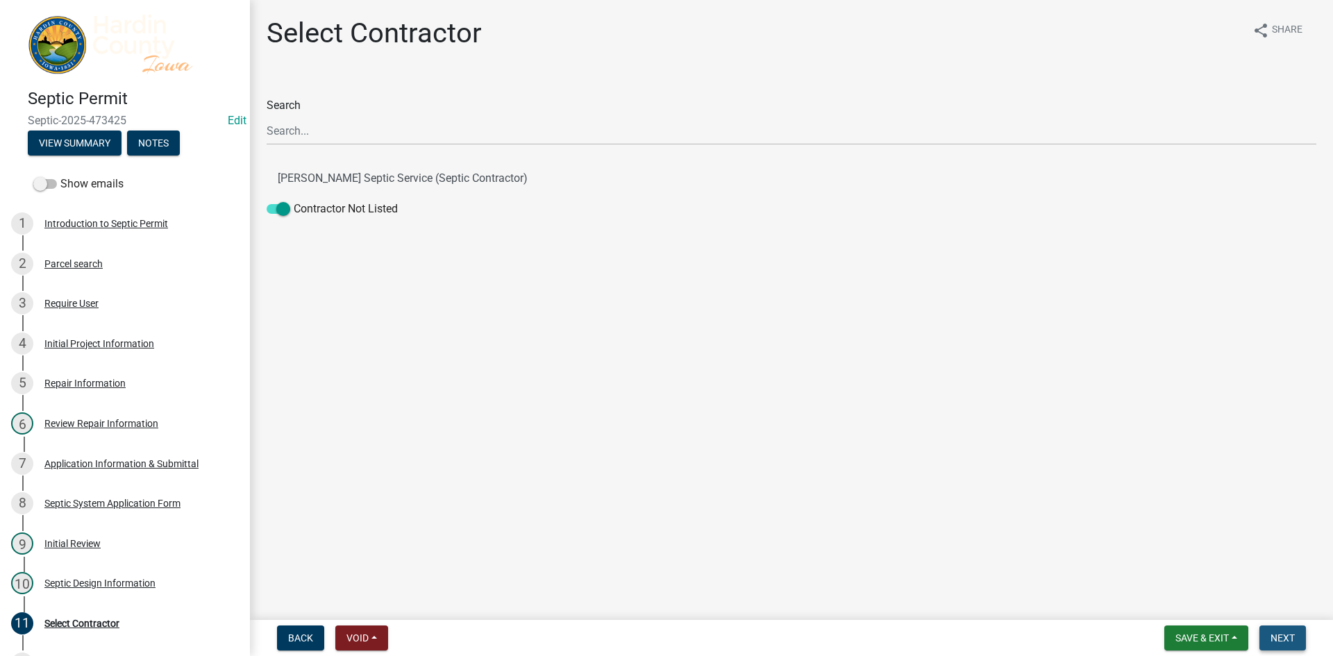
click at [1274, 631] on button "Next" at bounding box center [1282, 637] width 47 height 25
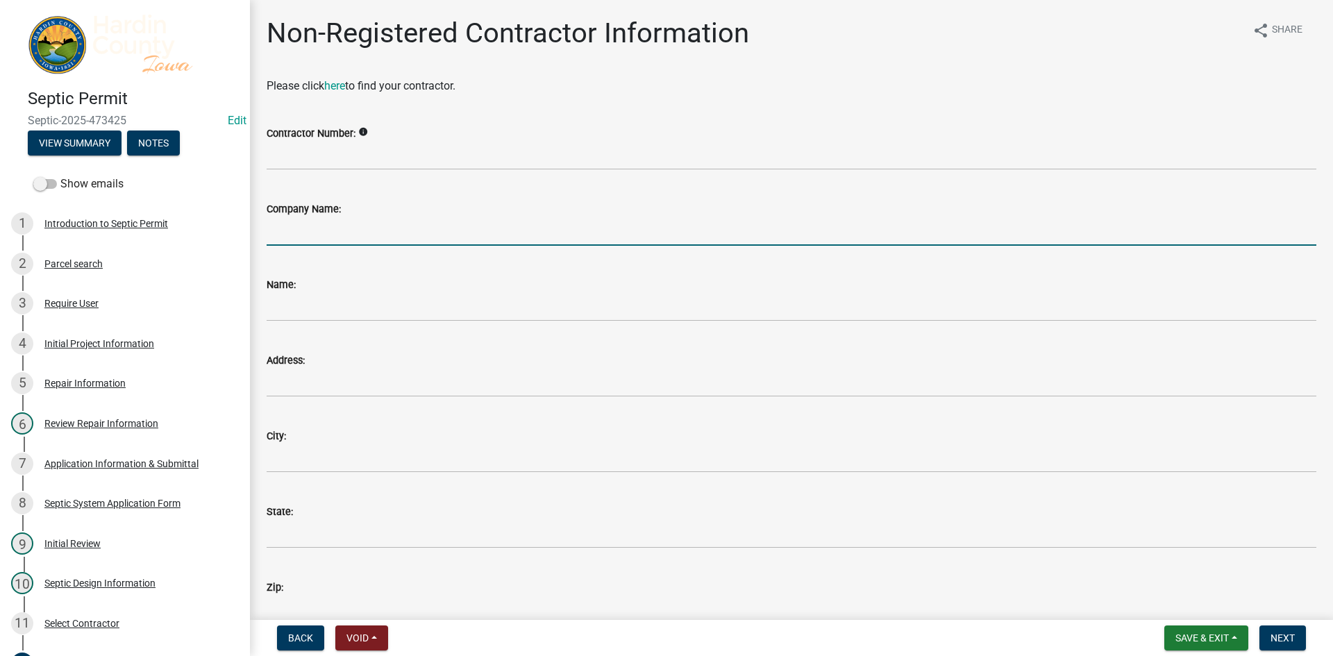
click at [348, 225] on input "Company Name:" at bounding box center [791, 231] width 1049 height 28
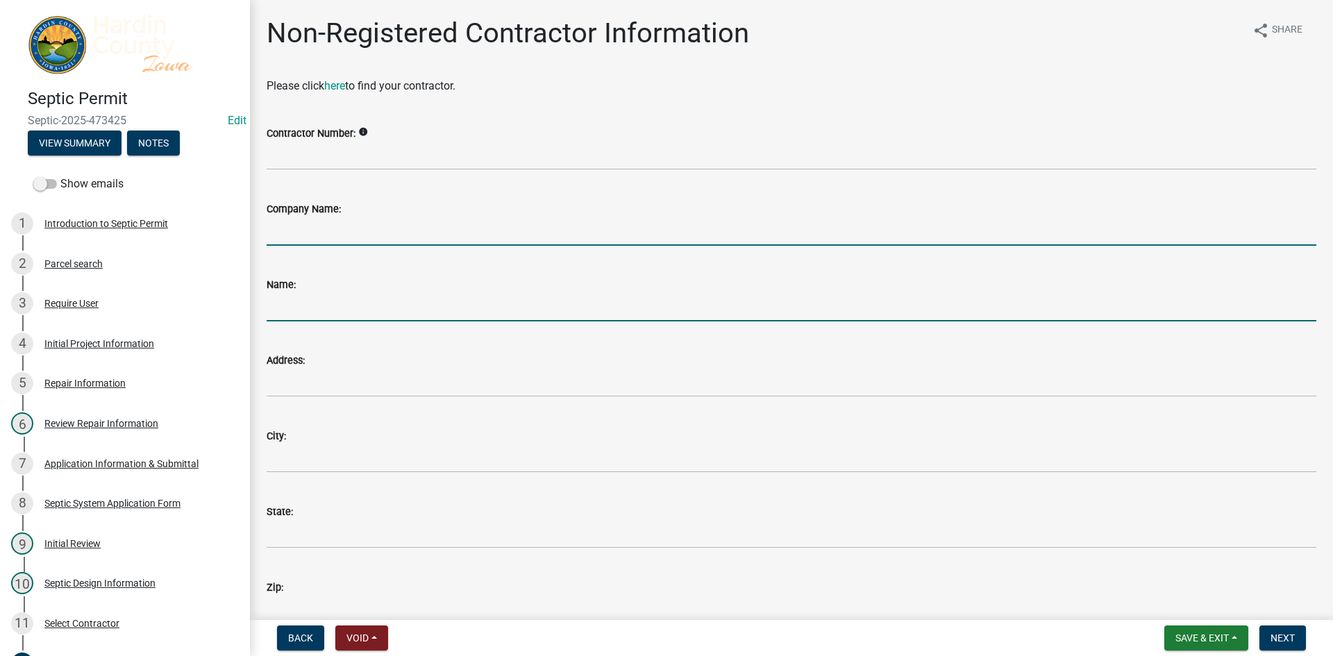
click at [287, 296] on input "Name:" at bounding box center [791, 307] width 1049 height 28
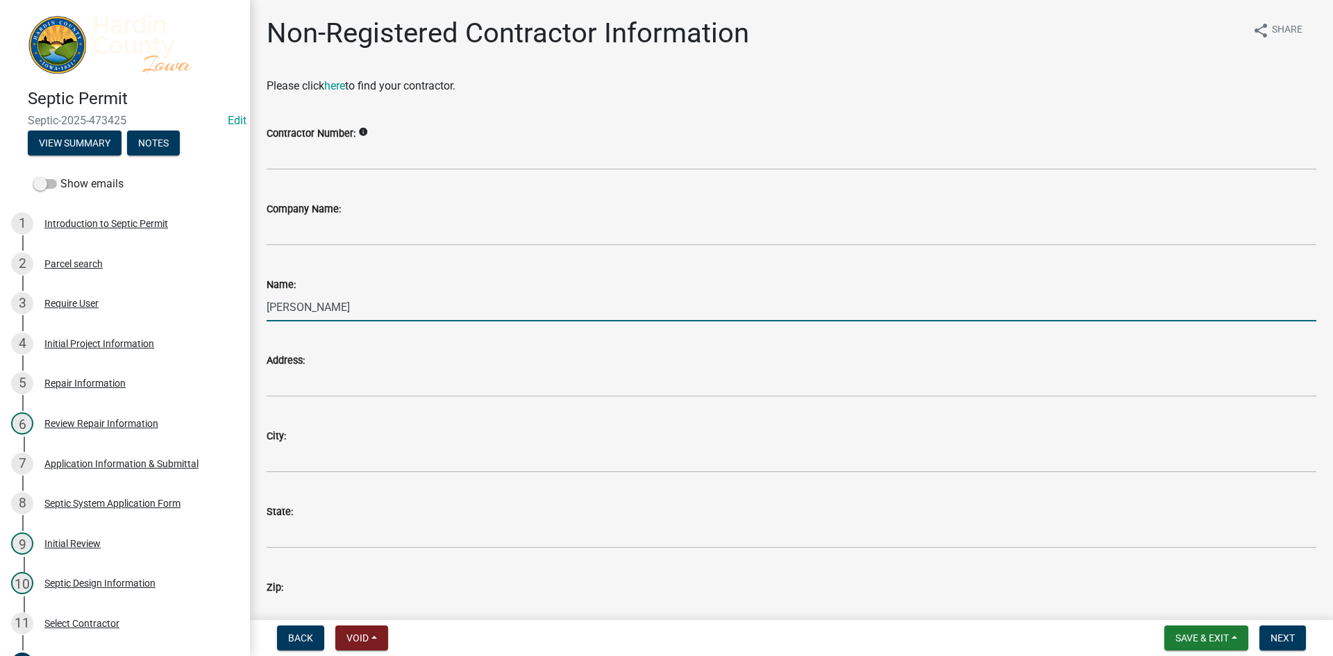
type input "[PERSON_NAME]"
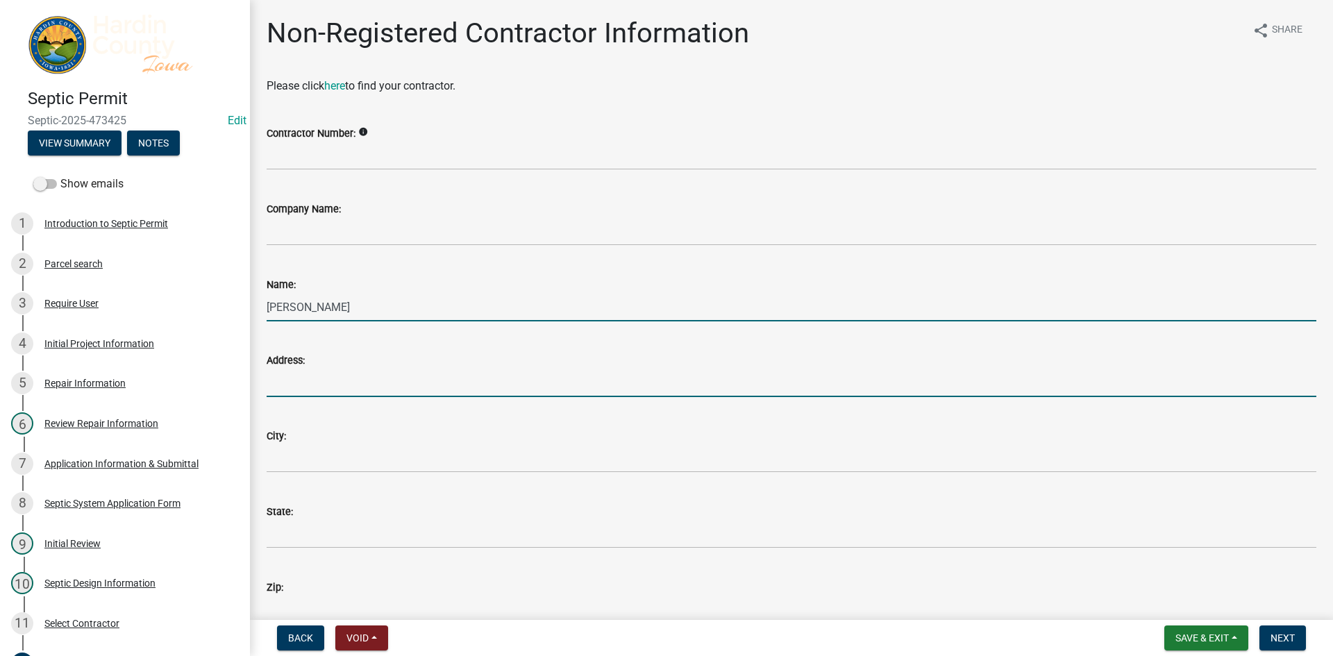
click at [332, 385] on input "Address:" at bounding box center [791, 383] width 1049 height 28
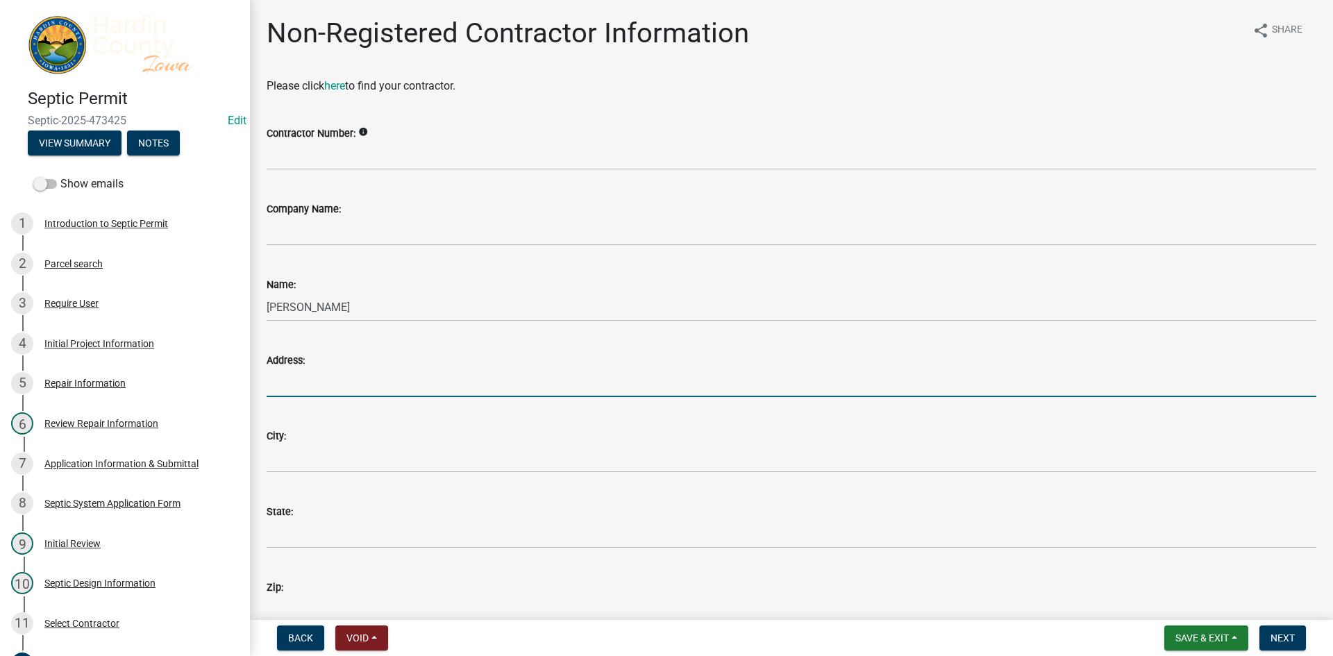
click at [328, 391] on input "Address:" at bounding box center [791, 383] width 1049 height 28
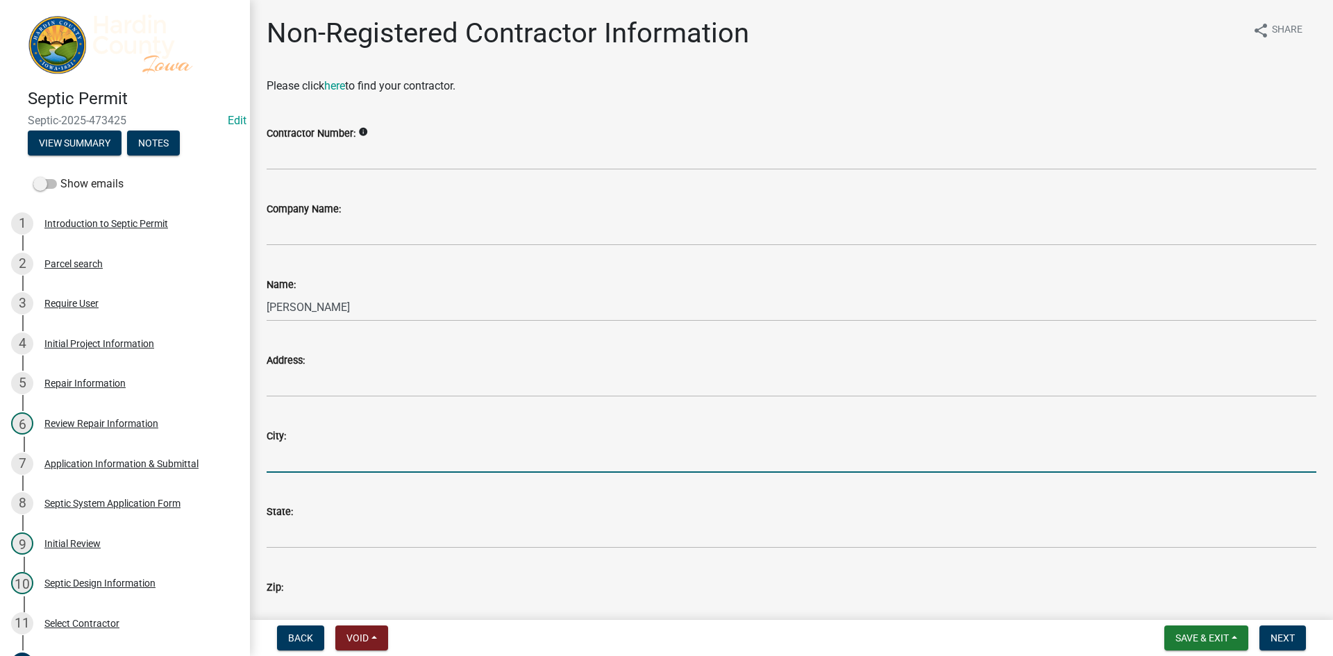
click at [313, 453] on input "City:" at bounding box center [791, 458] width 1049 height 28
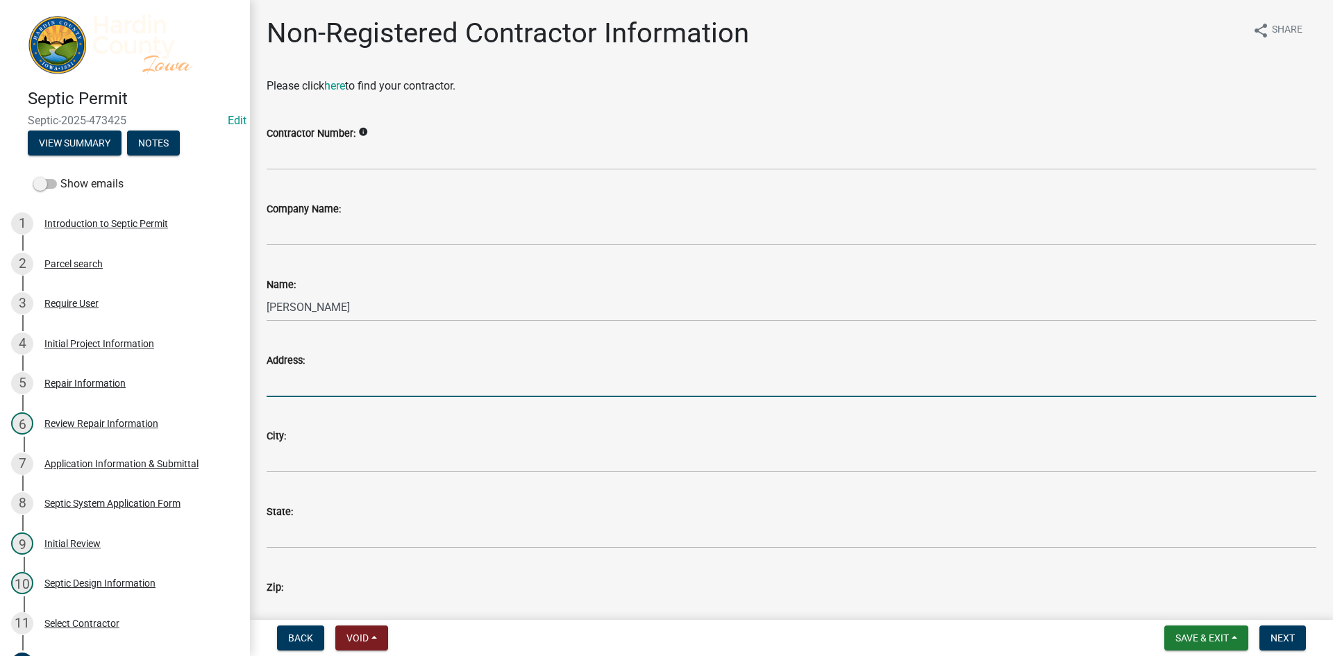
click at [310, 378] on input "Address:" at bounding box center [791, 383] width 1049 height 28
type input "[STREET_ADDRESS]"
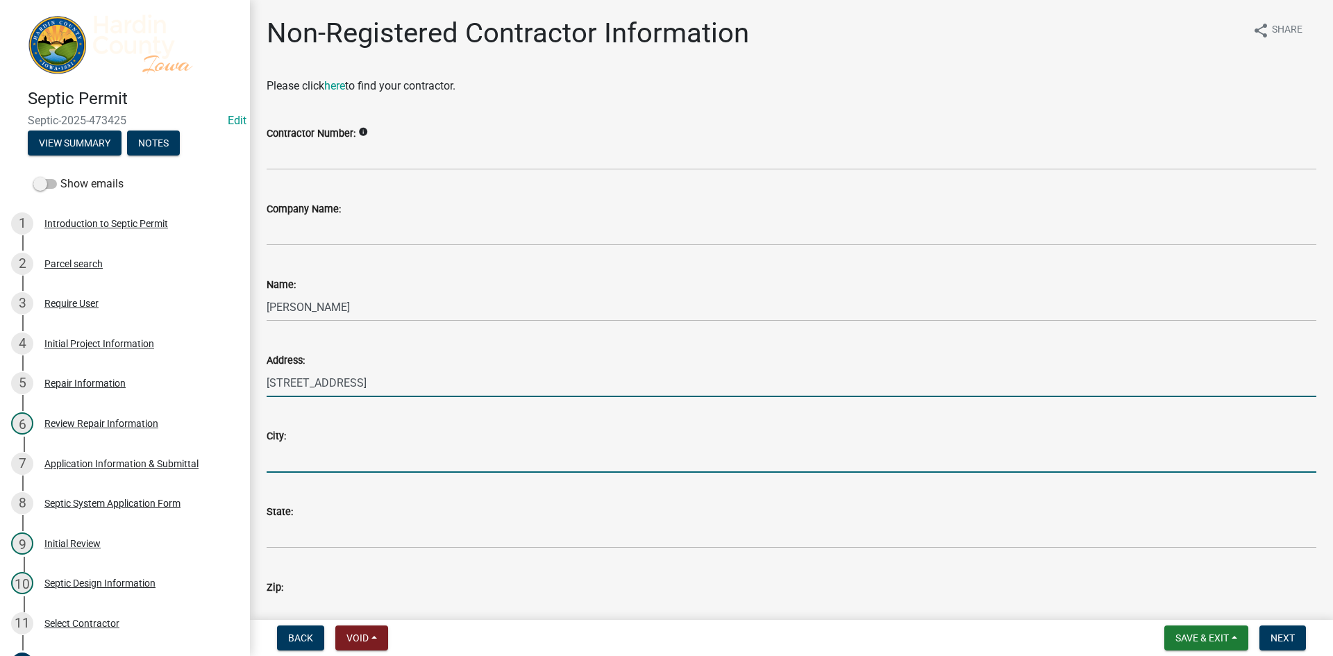
click at [329, 449] on input "City:" at bounding box center [791, 458] width 1049 height 28
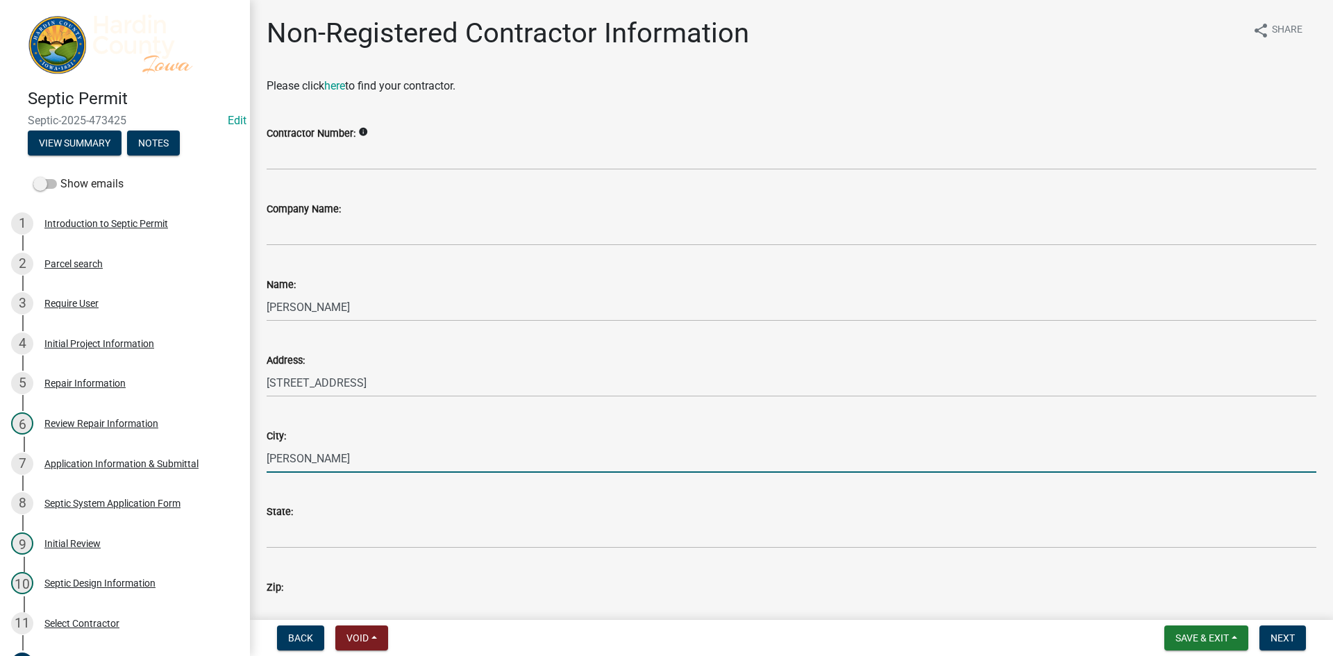
type input "[PERSON_NAME]"
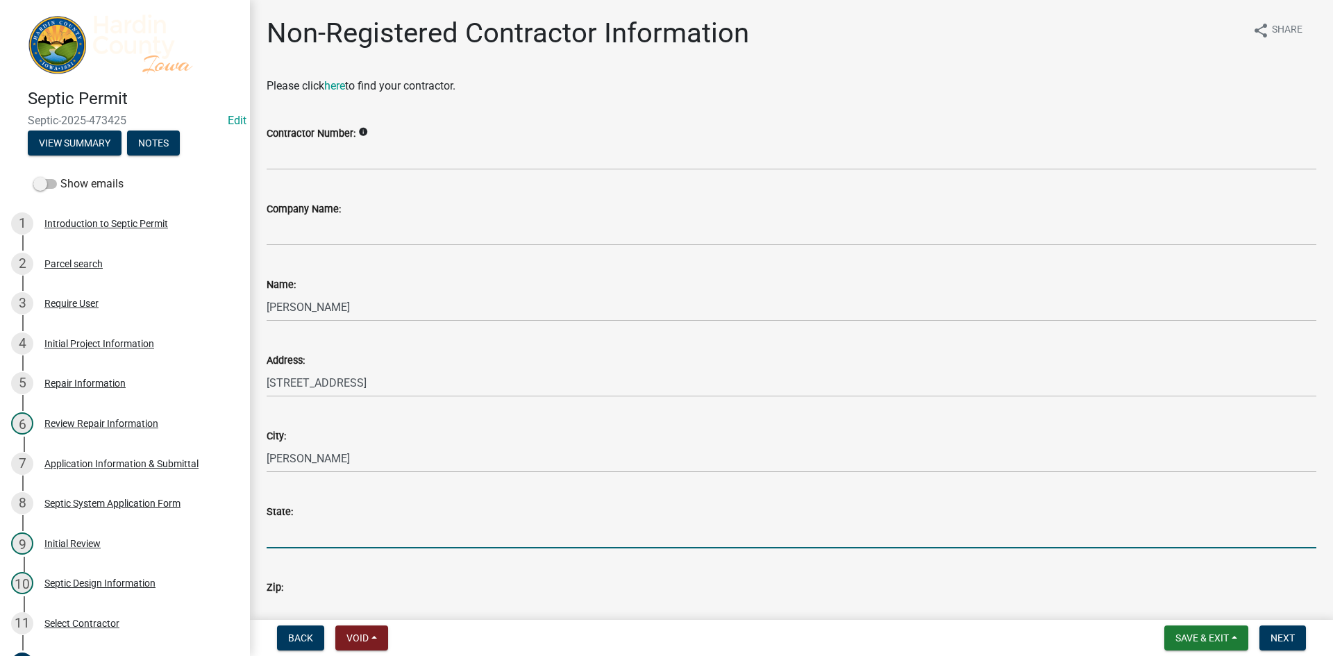
click at [328, 523] on input "State:" at bounding box center [791, 534] width 1049 height 28
type input "IA"
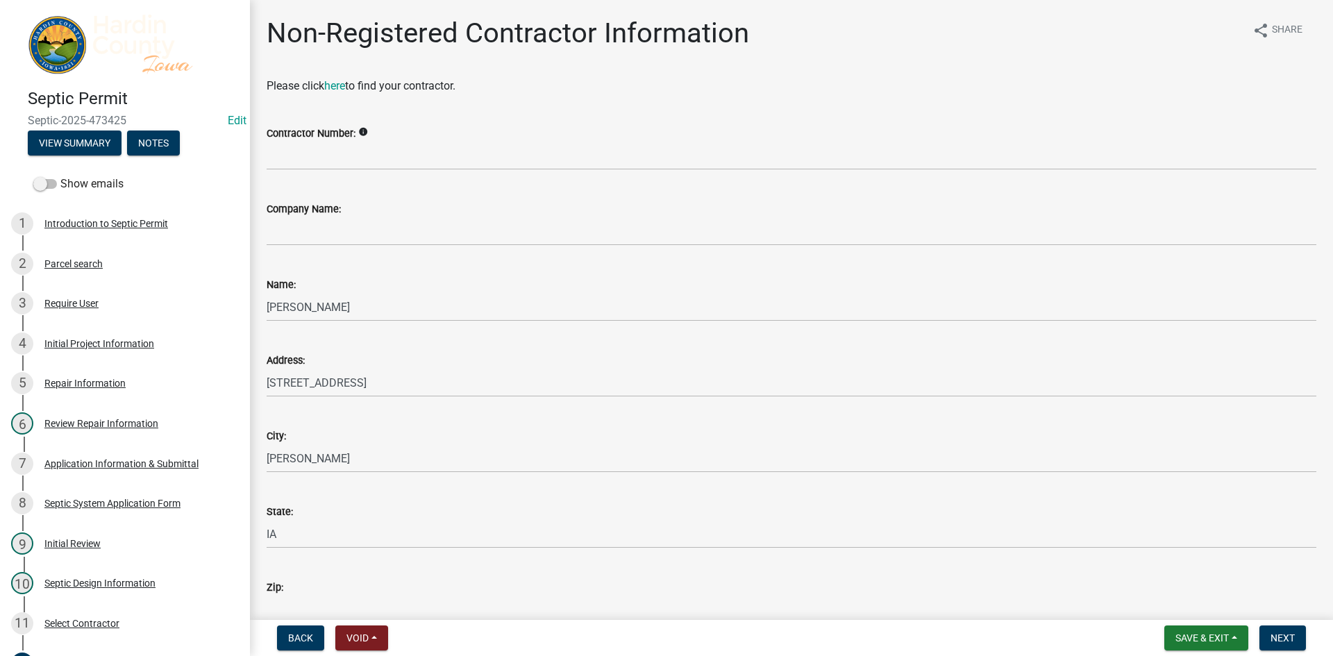
click at [296, 610] on input "Zip:" at bounding box center [791, 609] width 1049 height 28
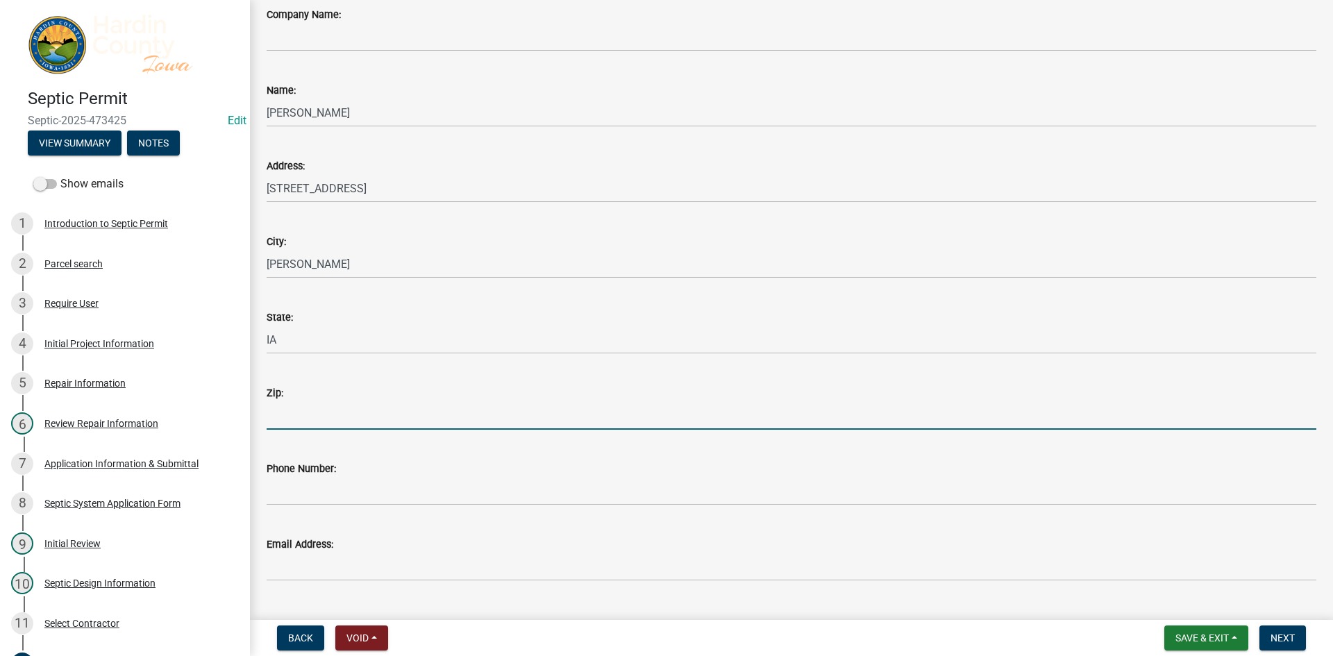
scroll to position [208, 0]
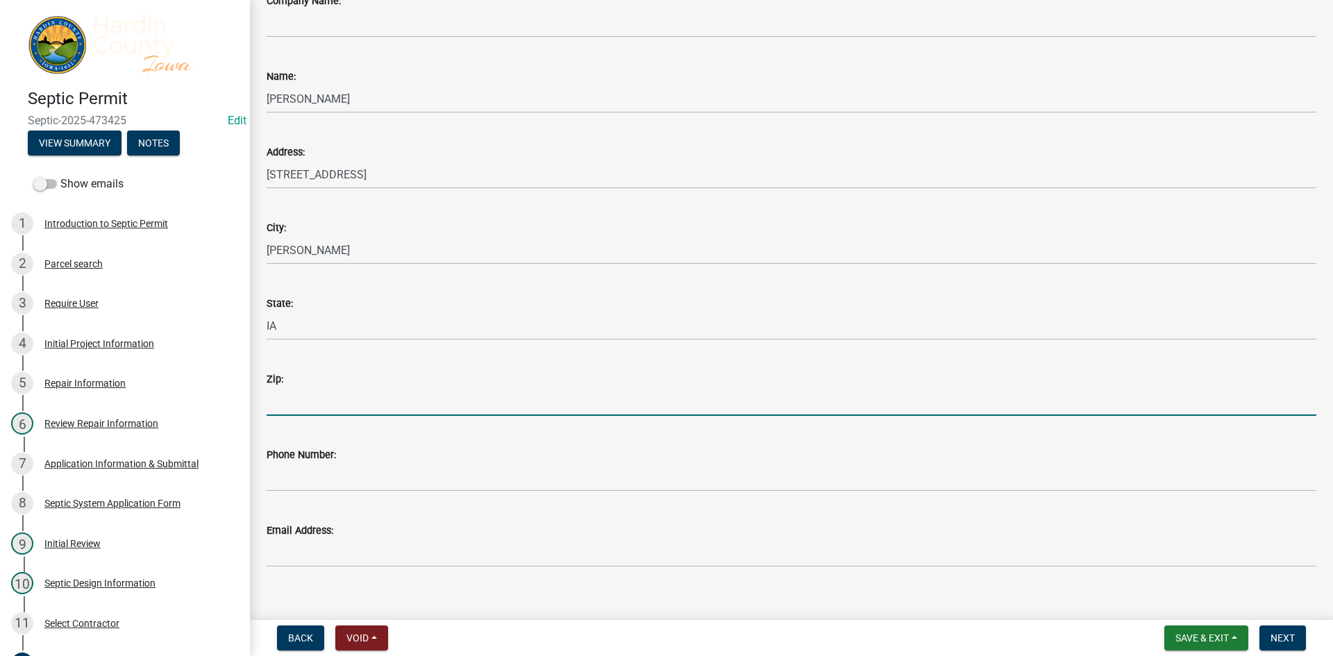
type input "50627"
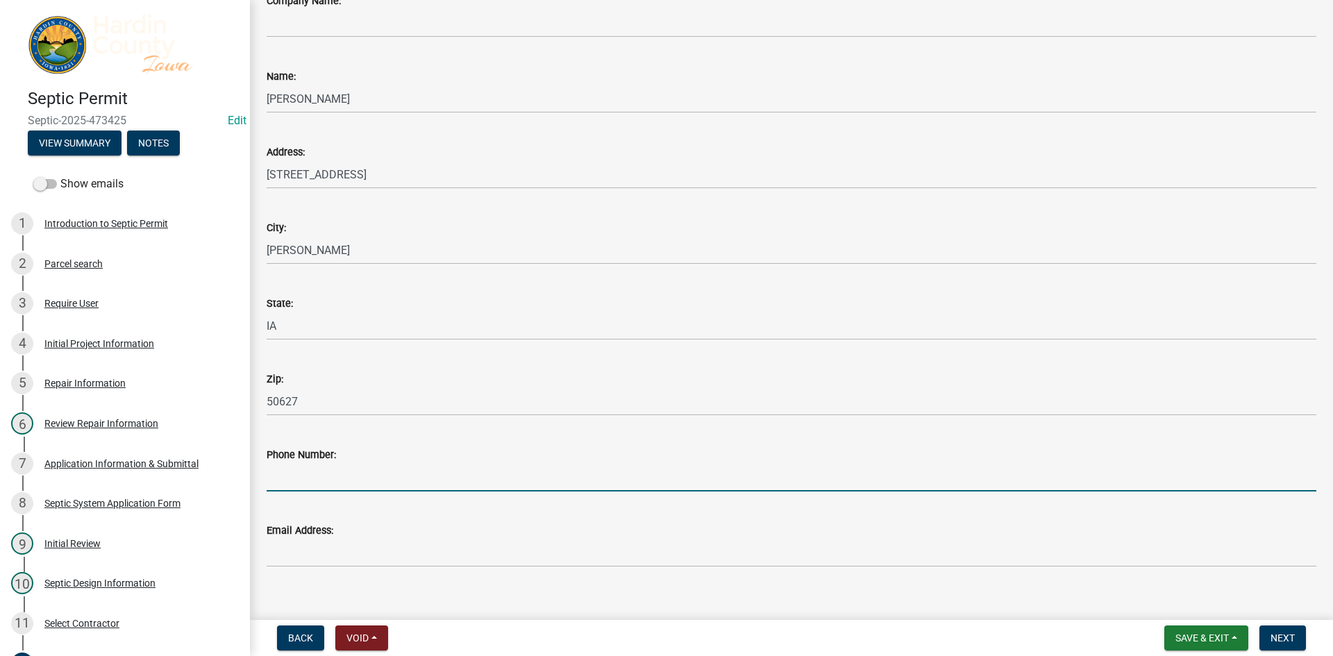
click at [320, 481] on input "Phone Number:" at bounding box center [791, 477] width 1049 height 28
type input "6418587178"
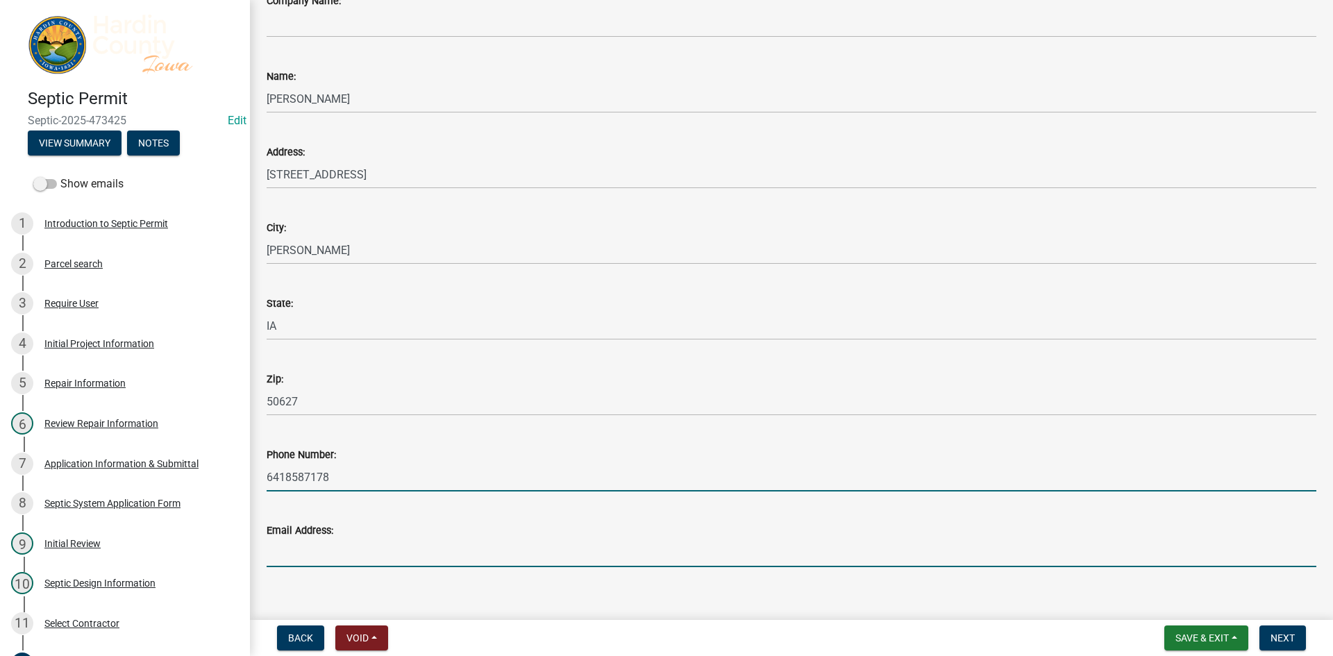
click at [336, 553] on input "Email Address:" at bounding box center [791, 553] width 1049 height 28
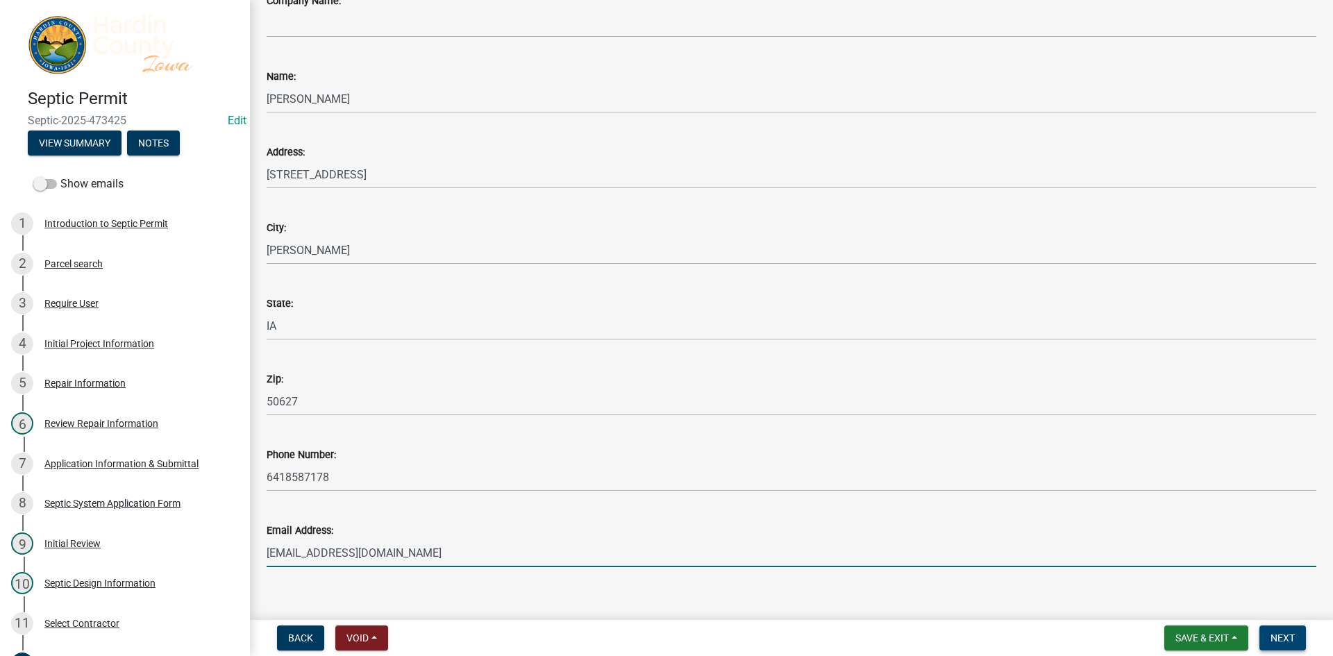
type input "[EMAIL_ADDRESS][DOMAIN_NAME]"
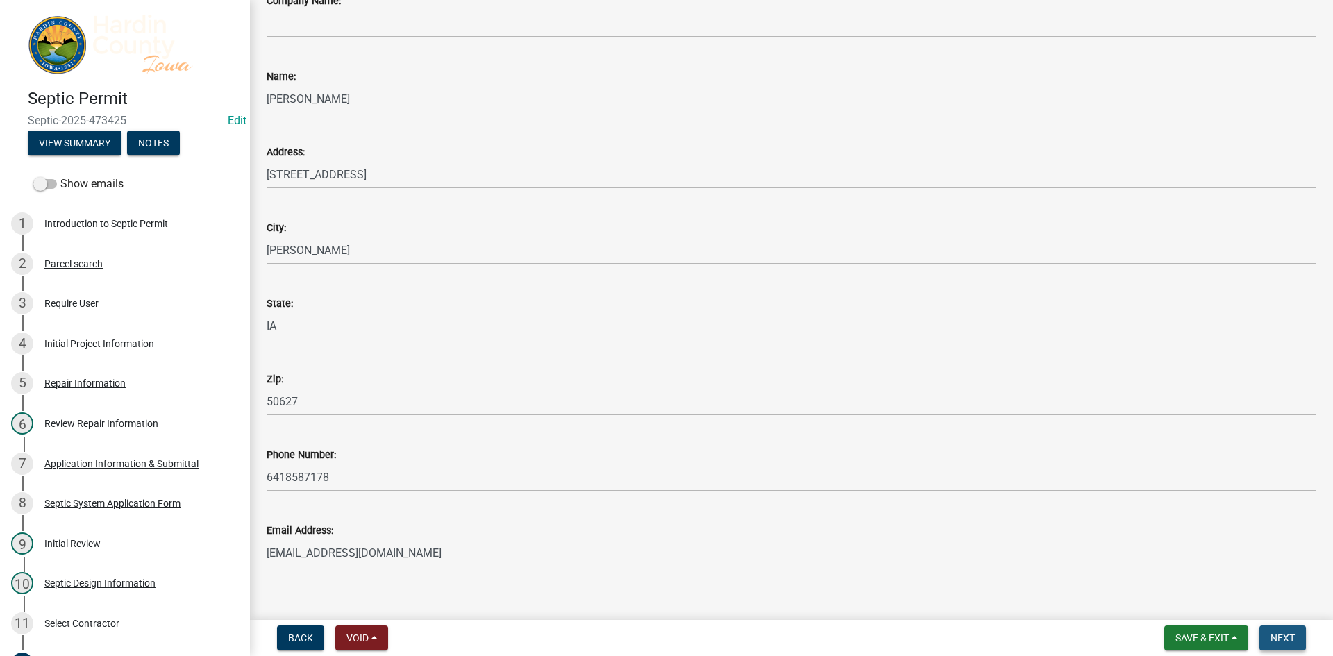
click at [1270, 636] on span "Next" at bounding box center [1282, 637] width 24 height 11
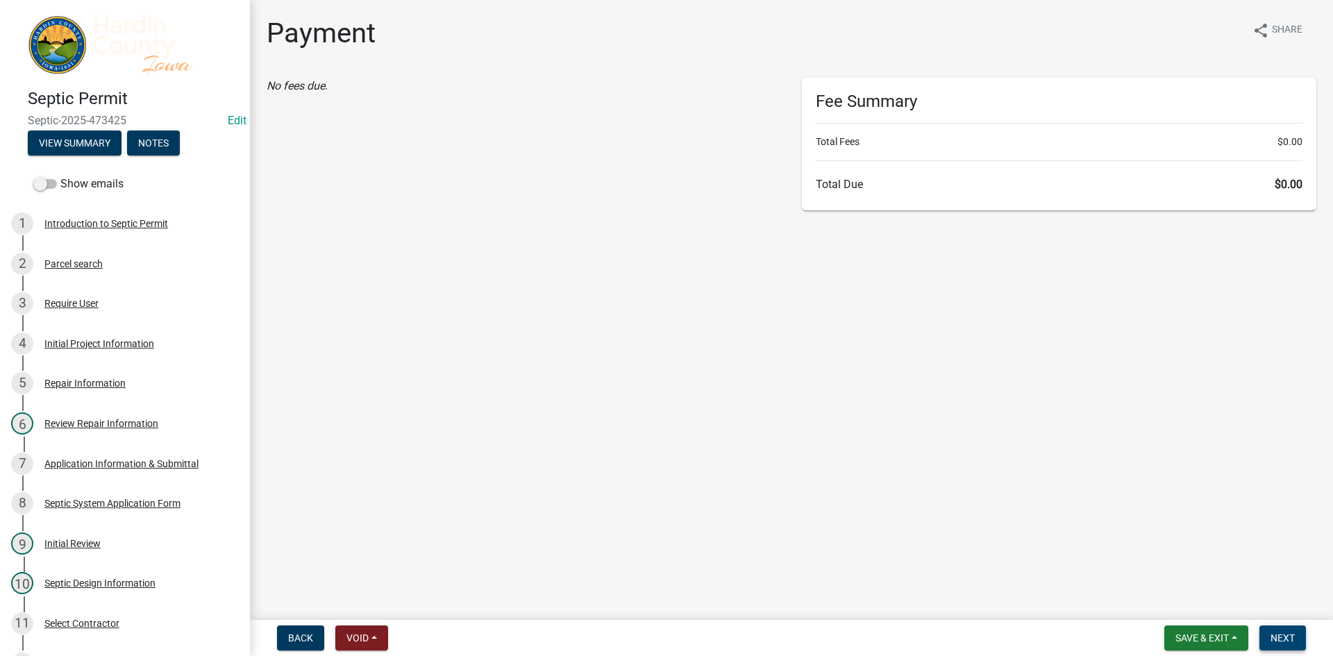
click at [1279, 631] on button "Next" at bounding box center [1282, 637] width 47 height 25
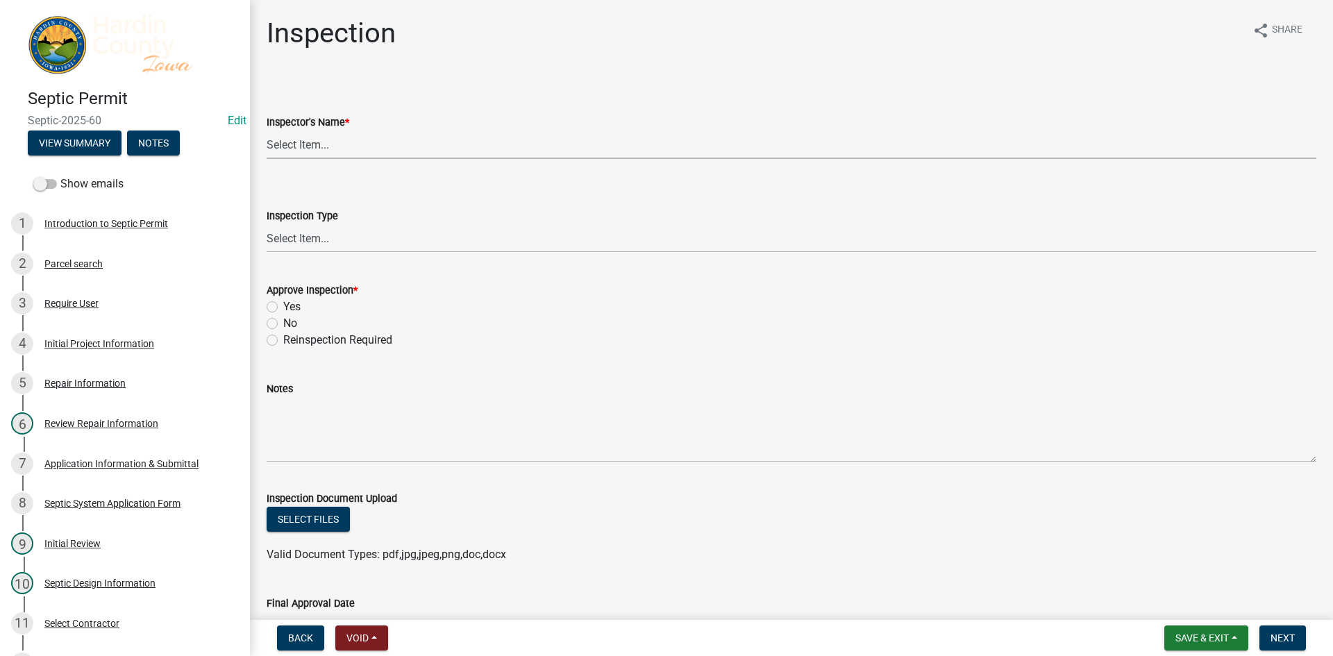
click at [328, 151] on select "Select Item... [PERSON_NAME] [PERSON_NAME] Roll [PERSON_NAME]" at bounding box center [791, 144] width 1049 height 28
click at [267, 130] on select "Select Item... [PERSON_NAME] [PERSON_NAME] Roll [PERSON_NAME]" at bounding box center [791, 144] width 1049 height 28
select select "92abfdc4-a32e-4fda-8546-51d3978c14c9"
click at [348, 231] on select "Select Item... [GEOGRAPHIC_DATA]" at bounding box center [791, 238] width 1049 height 28
click at [267, 224] on select "Select Item... [GEOGRAPHIC_DATA]" at bounding box center [791, 238] width 1049 height 28
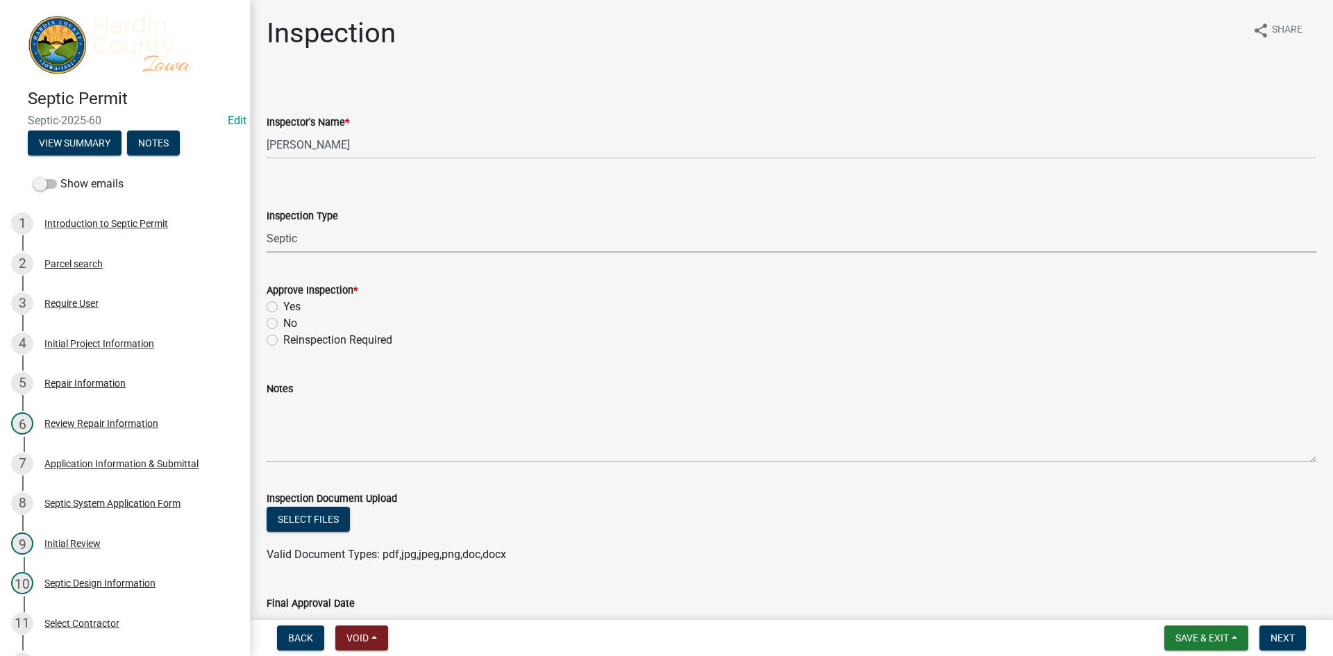
select select "3f6a41d2-1bc0-4b02-a119-7a8f2dc110ad"
click at [292, 304] on label "Yes" at bounding box center [291, 306] width 17 height 17
click at [292, 304] on input "Yes" at bounding box center [287, 302] width 9 height 9
radio input "true"
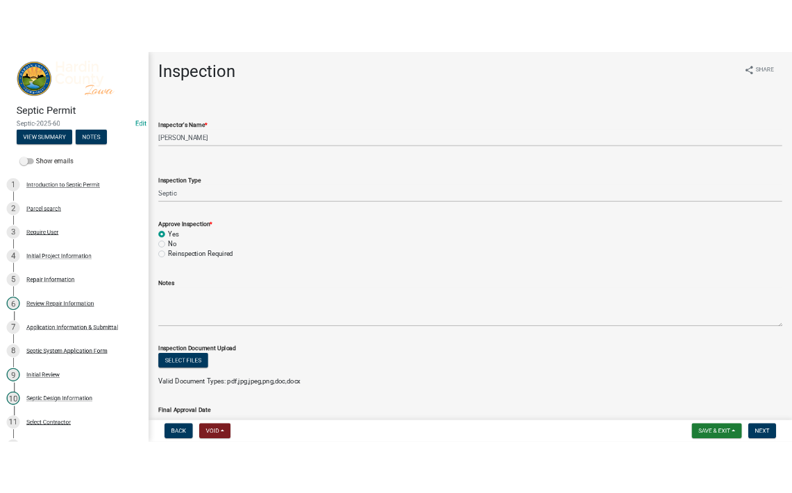
scroll to position [92, 0]
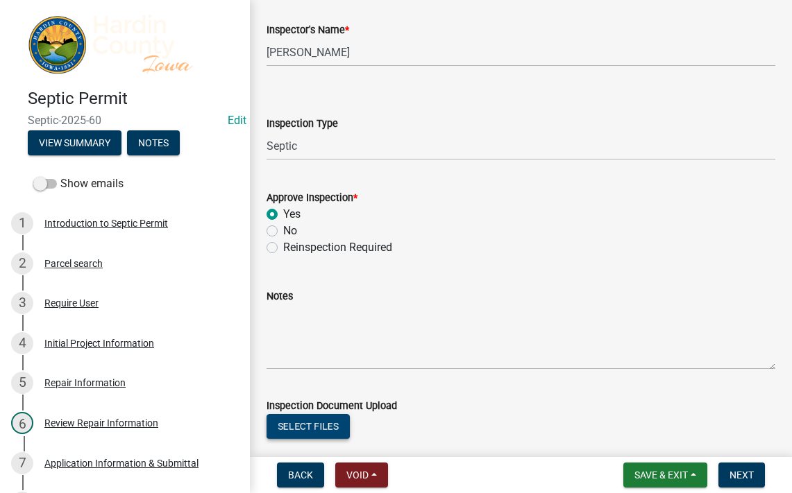
click at [321, 437] on button "Select files" at bounding box center [308, 426] width 83 height 25
click at [332, 426] on button "Select files" at bounding box center [308, 426] width 83 height 25
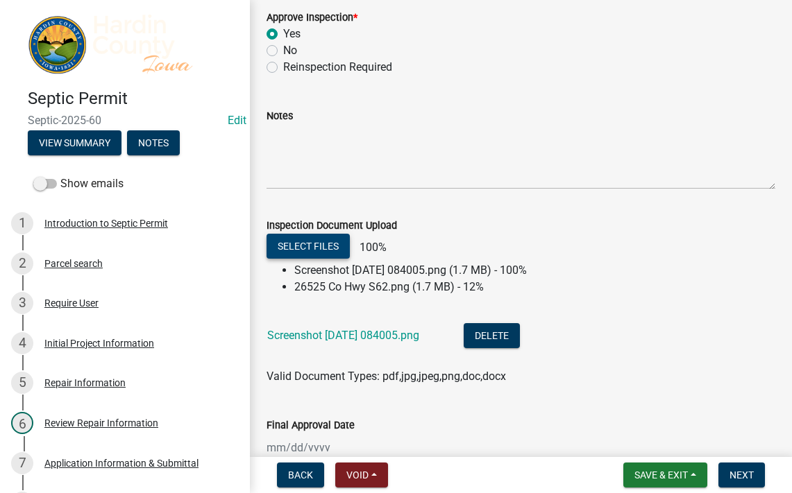
scroll to position [299, 0]
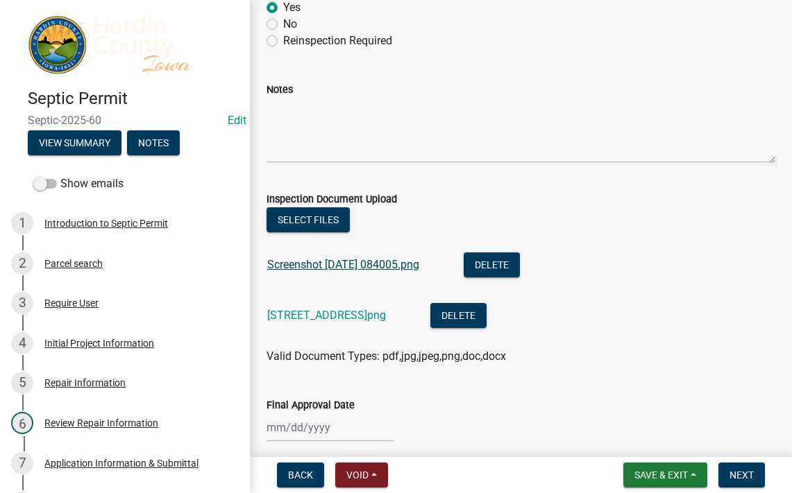
click at [366, 264] on link "Screenshot [DATE] 084005.png" at bounding box center [343, 264] width 152 height 13
click at [362, 314] on link "[STREET_ADDRESS]png" at bounding box center [326, 315] width 119 height 13
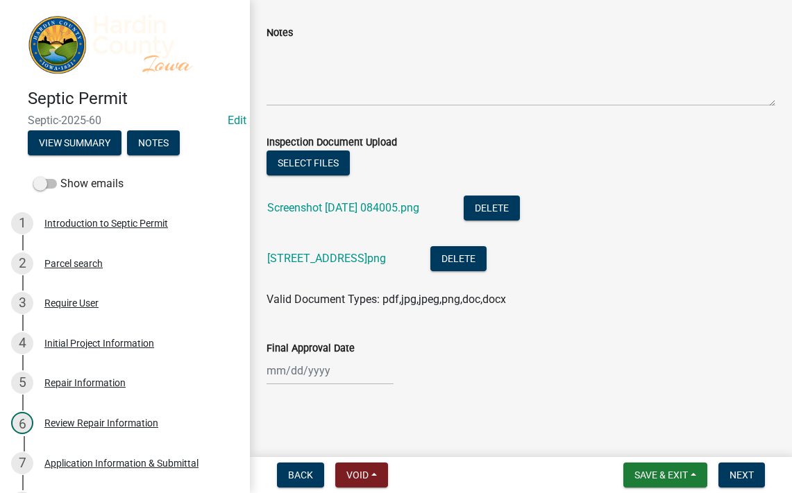
click at [327, 378] on div at bounding box center [330, 371] width 127 height 28
select select "9"
select select "2025"
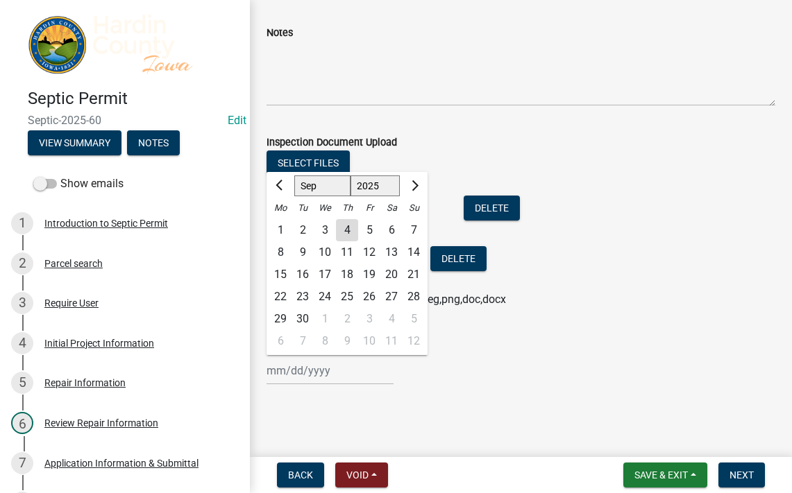
click at [353, 221] on div "4" at bounding box center [347, 230] width 22 height 22
type input "[DATE]"
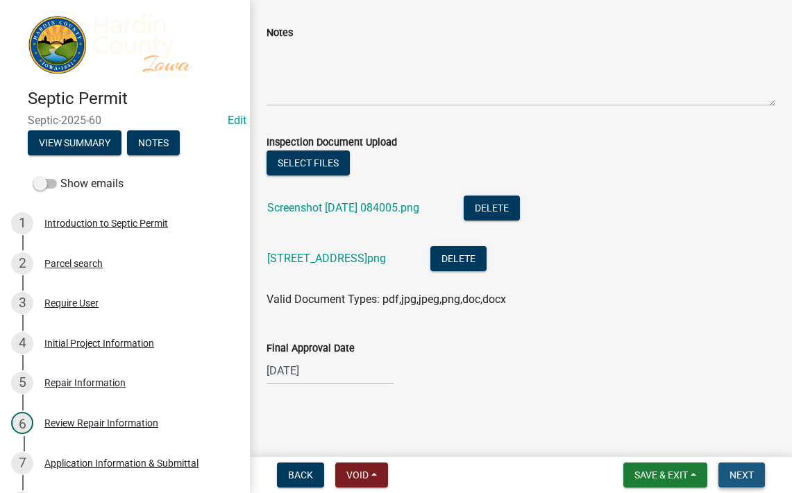
click at [752, 480] on span "Next" at bounding box center [741, 475] width 24 height 11
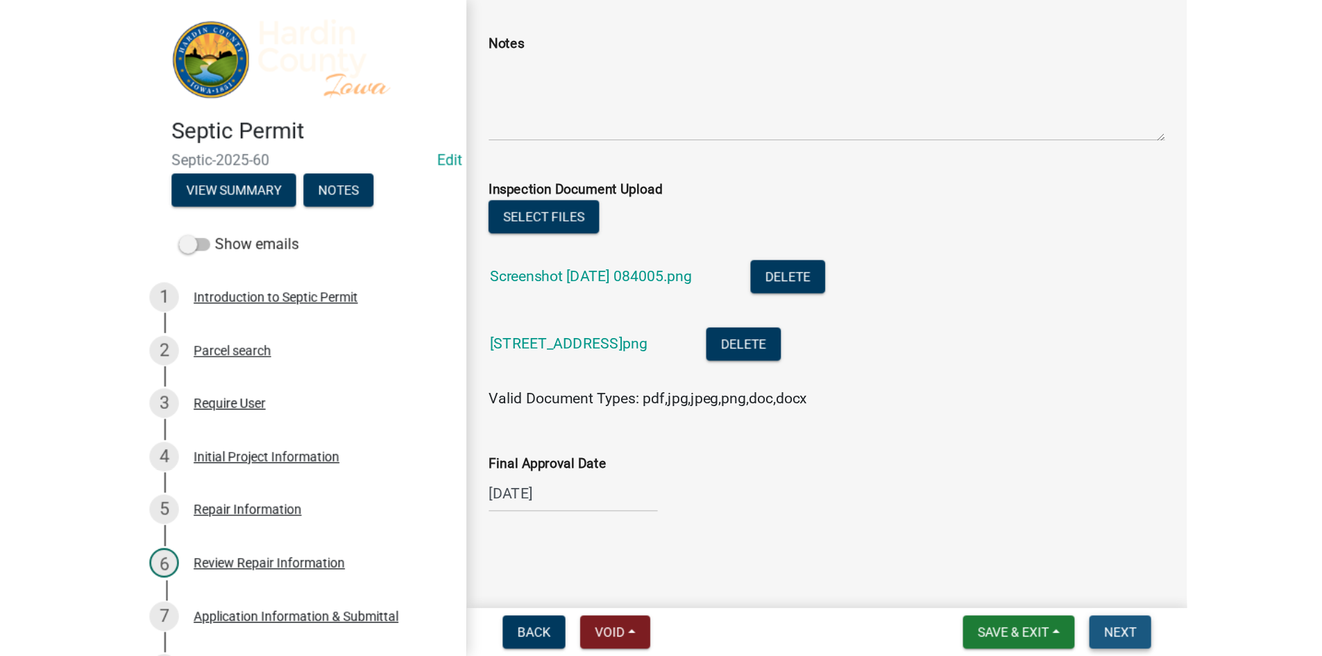
scroll to position [0, 0]
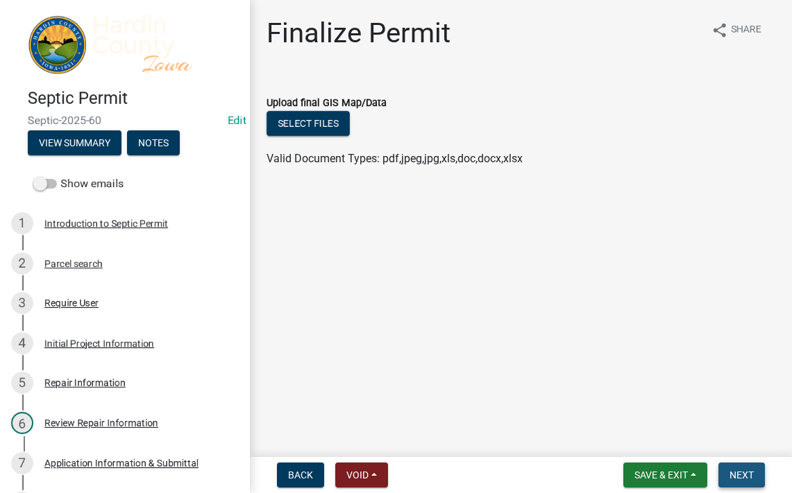
click at [751, 480] on span "Next" at bounding box center [741, 475] width 24 height 11
